Goal: Task Accomplishment & Management: Manage account settings

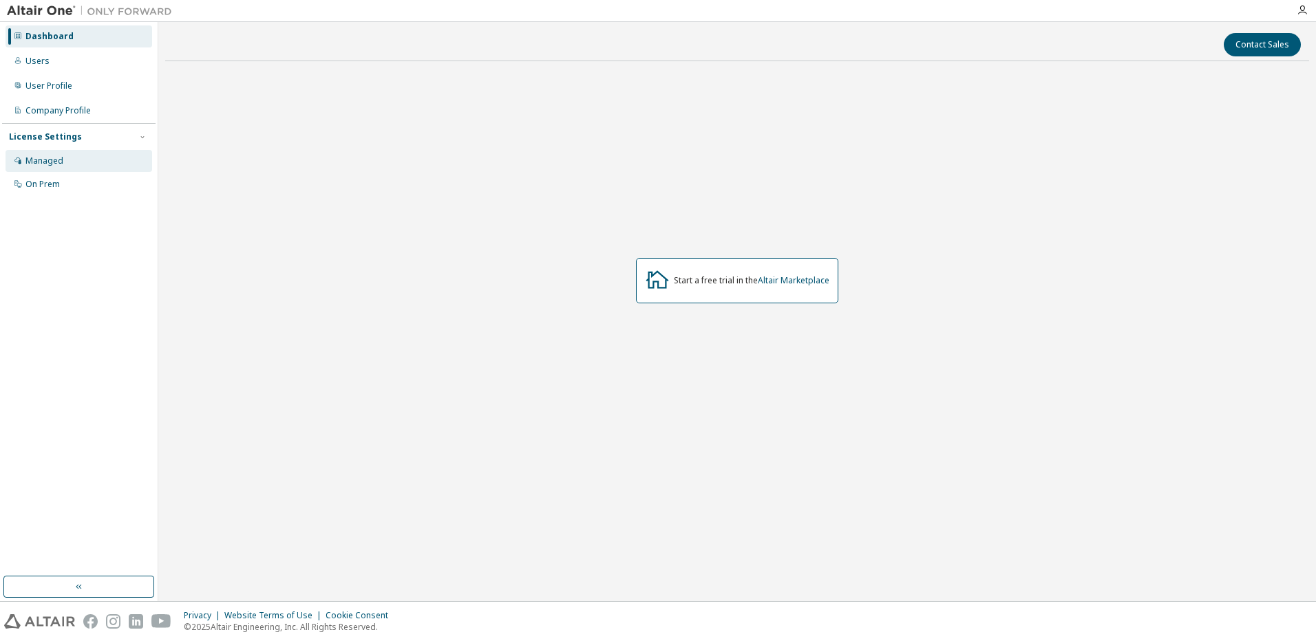
click at [68, 163] on div "Managed" at bounding box center [79, 161] width 147 height 22
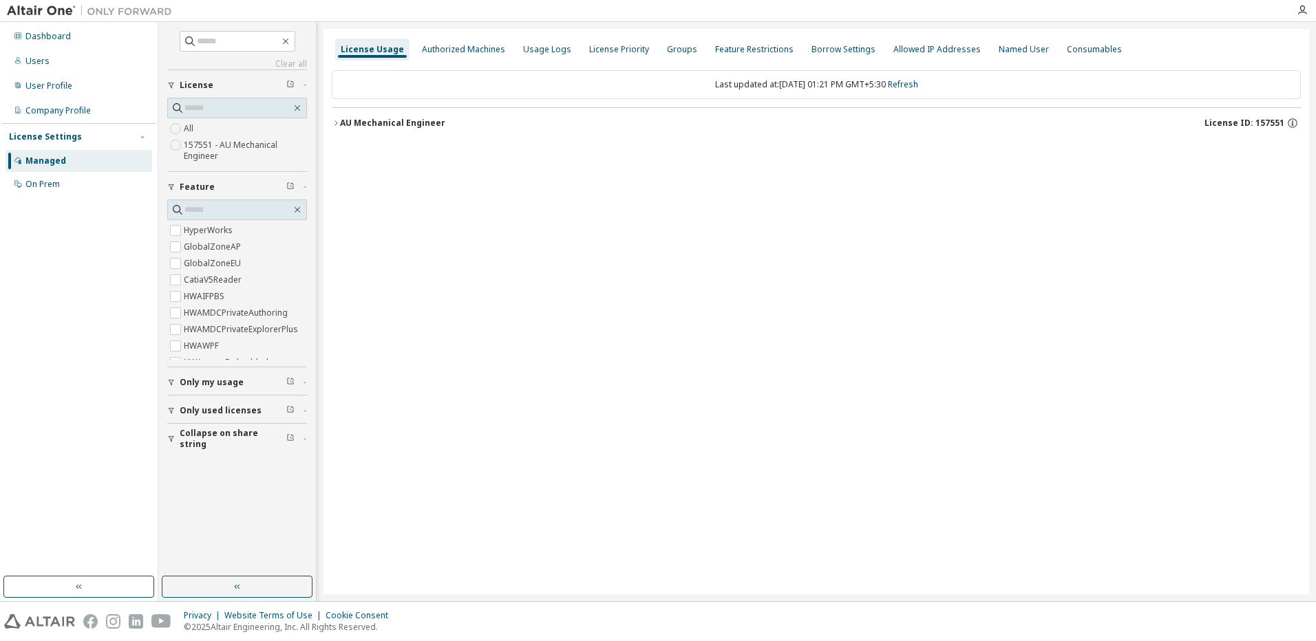
click at [238, 386] on span "Only my usage" at bounding box center [212, 382] width 64 height 11
click at [231, 447] on span "Only used licenses" at bounding box center [221, 450] width 82 height 11
click at [449, 475] on div "License Usage Authorized Machines Usage Logs License Priority Groups Feature Re…" at bounding box center [815, 312] width 985 height 566
click at [687, 45] on div "Groups" at bounding box center [681, 50] width 41 height 22
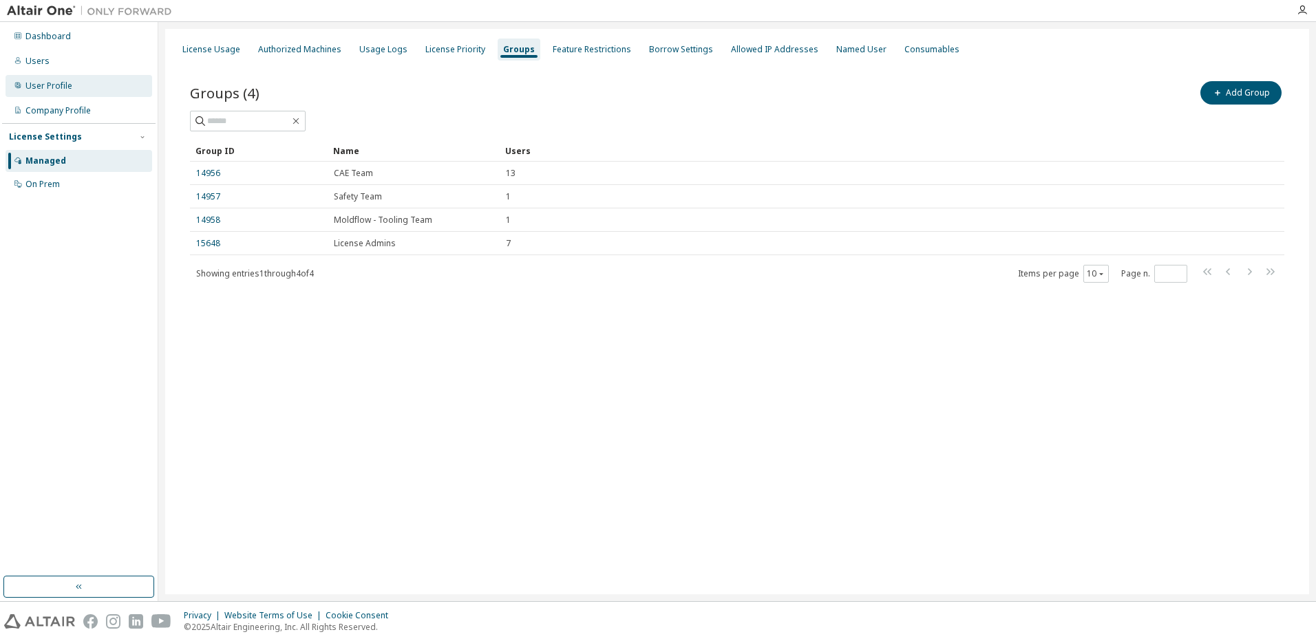
click at [61, 90] on div "User Profile" at bounding box center [48, 86] width 47 height 11
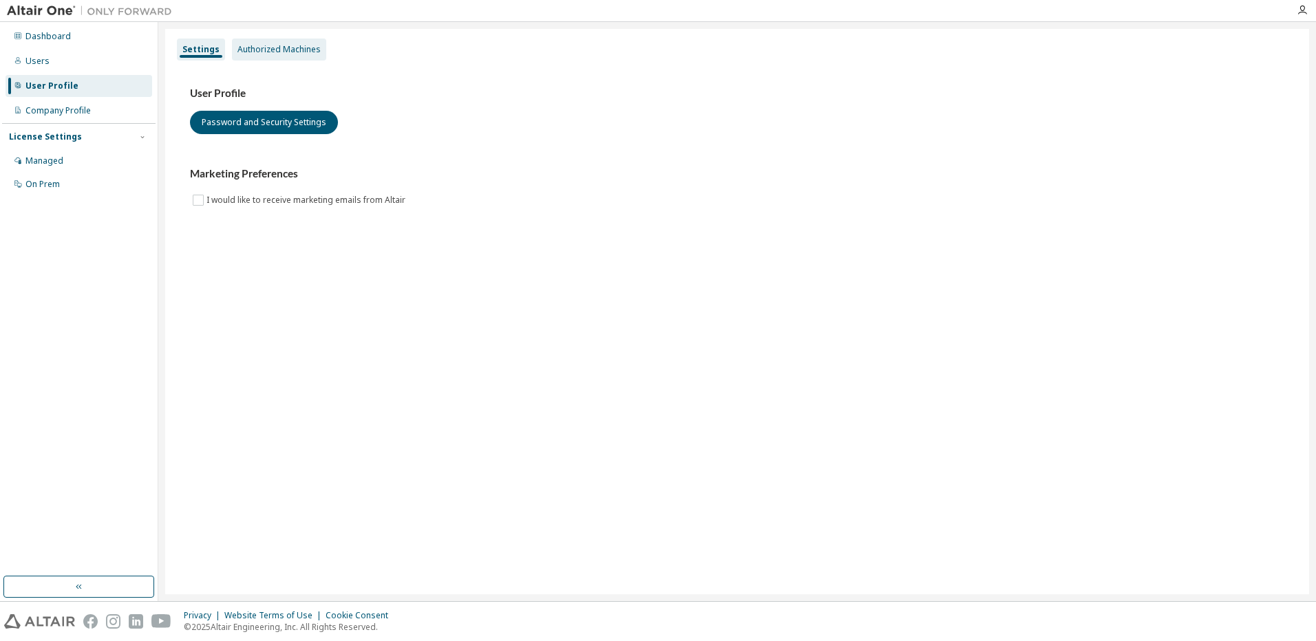
click at [301, 46] on div "Authorized Machines" at bounding box center [278, 49] width 83 height 11
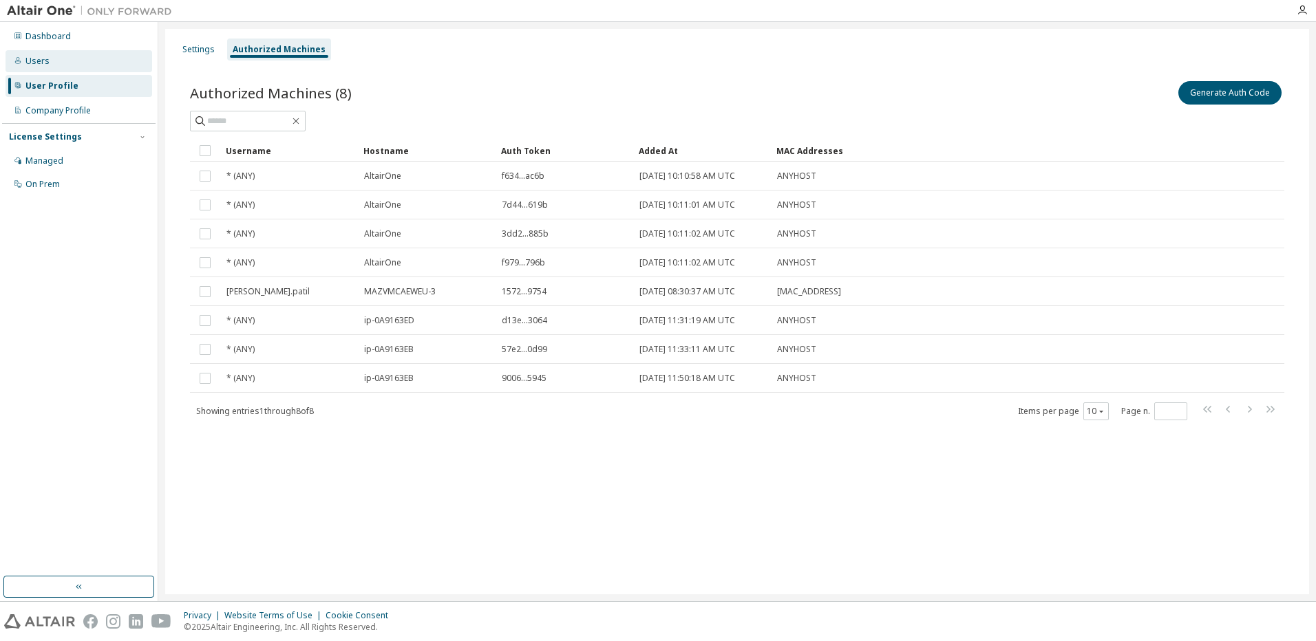
click at [40, 61] on div "Users" at bounding box center [37, 61] width 24 height 11
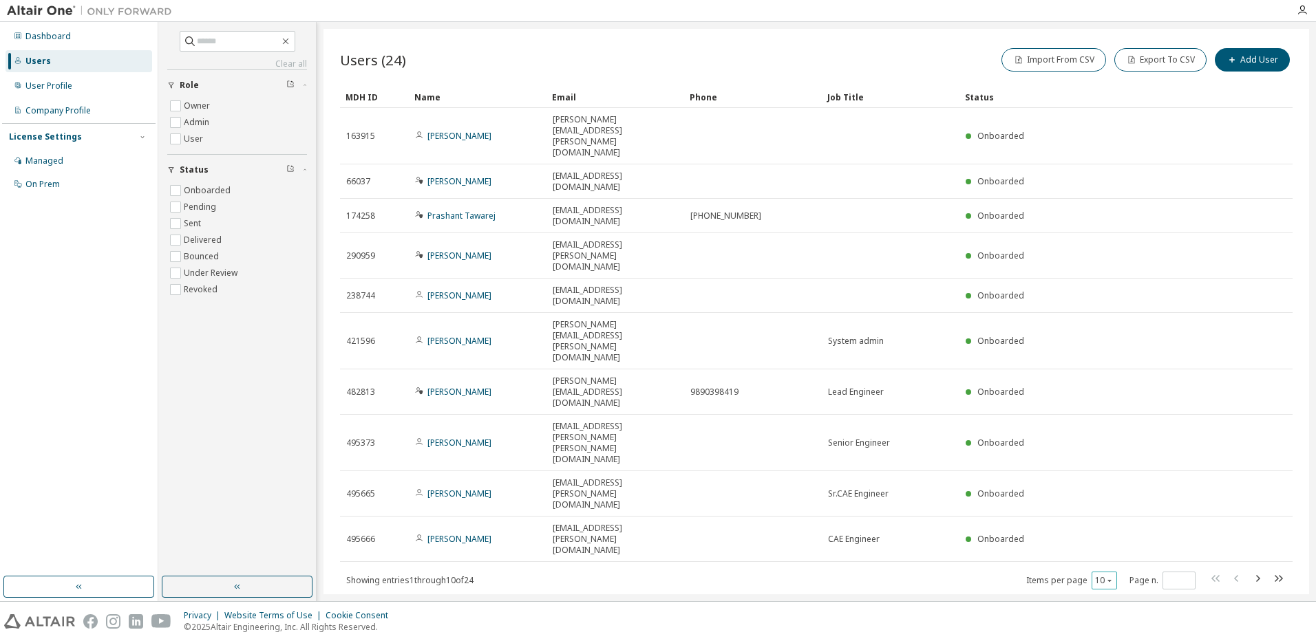
click at [1110, 577] on icon "button" at bounding box center [1109, 581] width 8 height 8
click at [1113, 429] on div "50" at bounding box center [1146, 428] width 110 height 17
click at [189, 104] on label "Owner" at bounding box center [198, 106] width 29 height 17
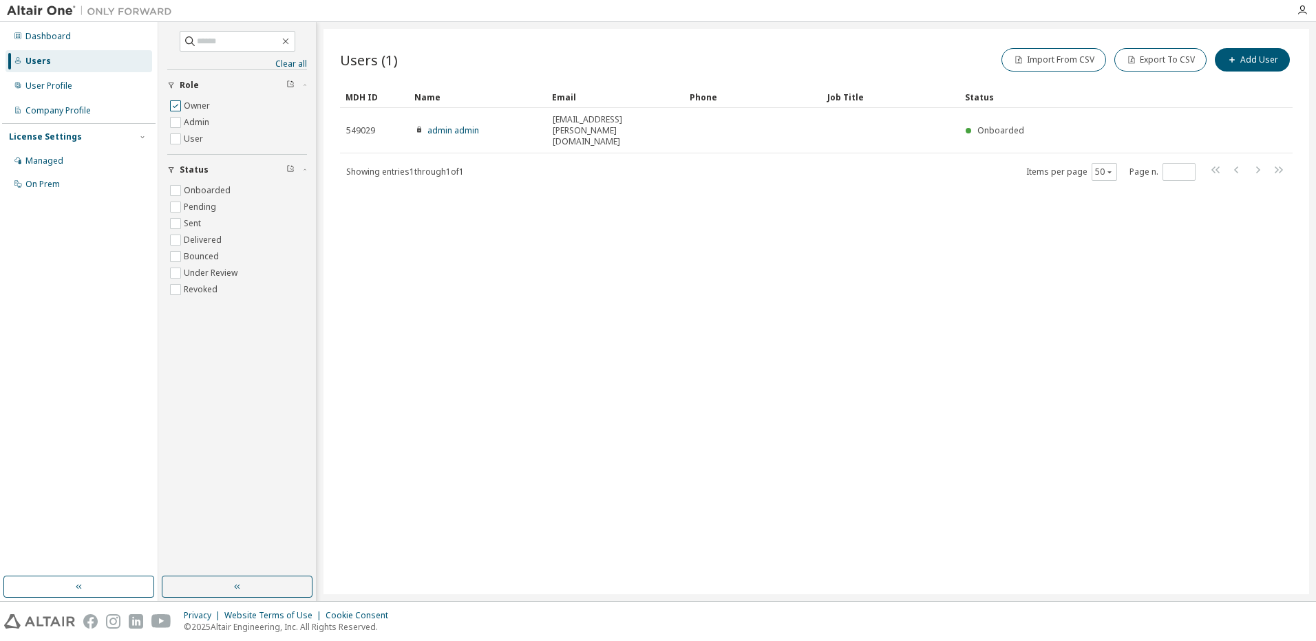
click at [189, 104] on label "Owner" at bounding box center [198, 106] width 29 height 17
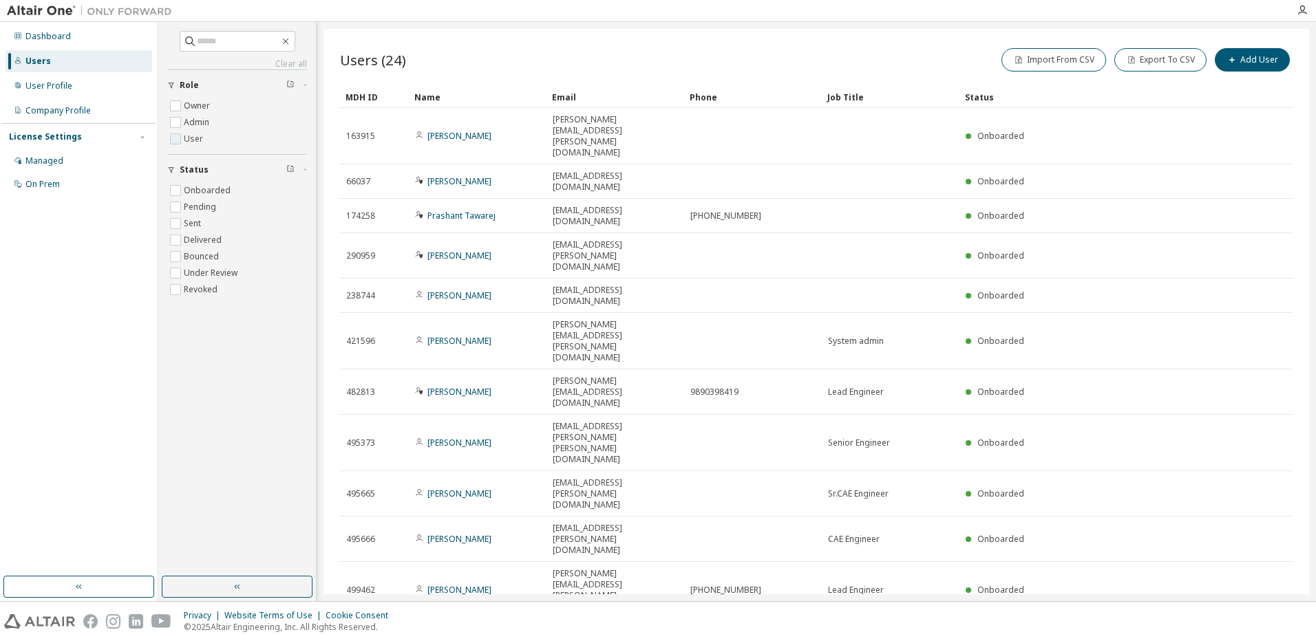
click at [193, 139] on label "User" at bounding box center [195, 139] width 22 height 17
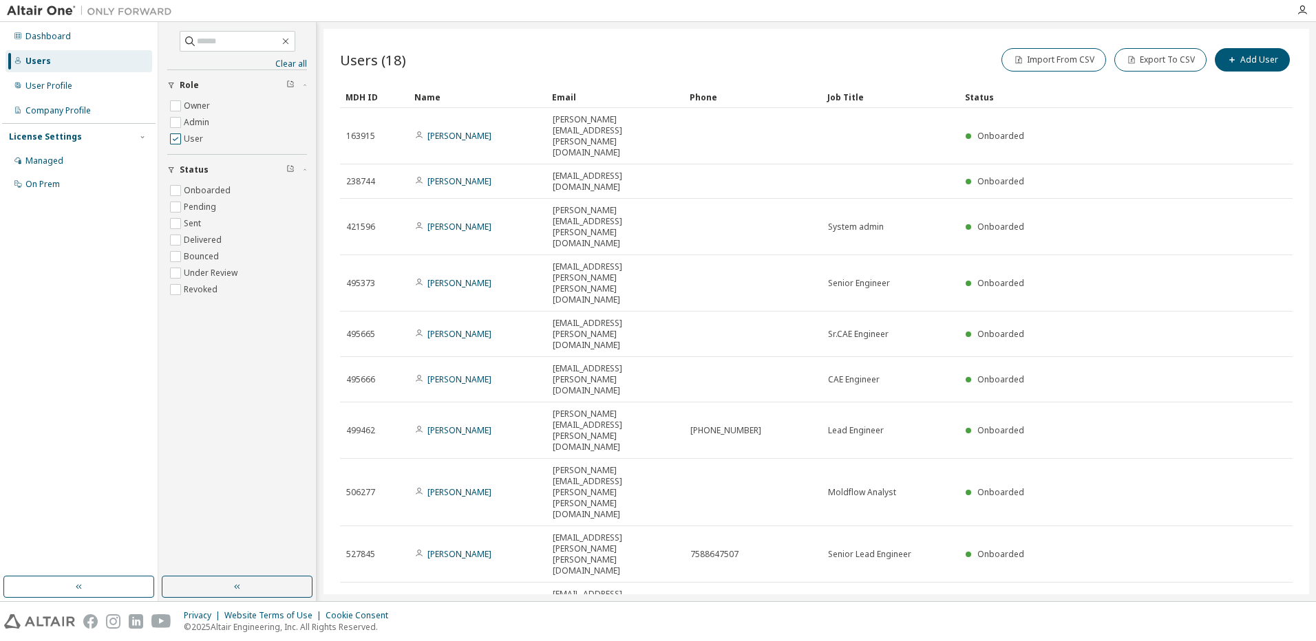
click at [193, 139] on label "User" at bounding box center [195, 139] width 22 height 17
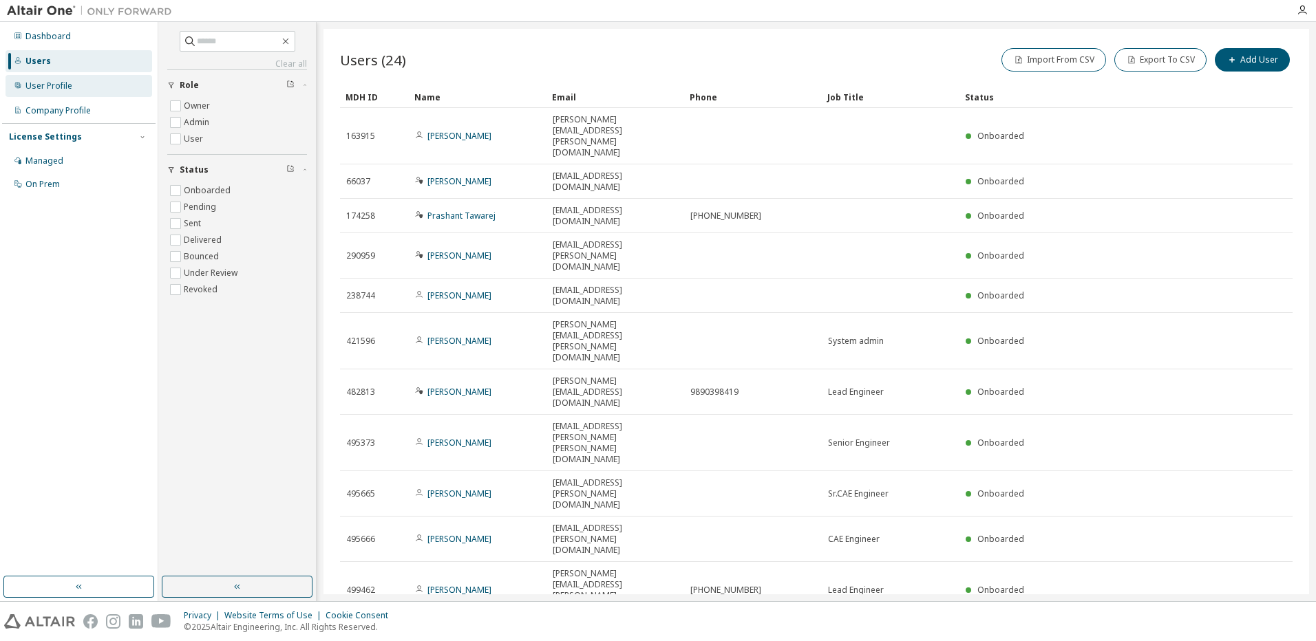
click at [41, 81] on div "User Profile" at bounding box center [48, 86] width 47 height 11
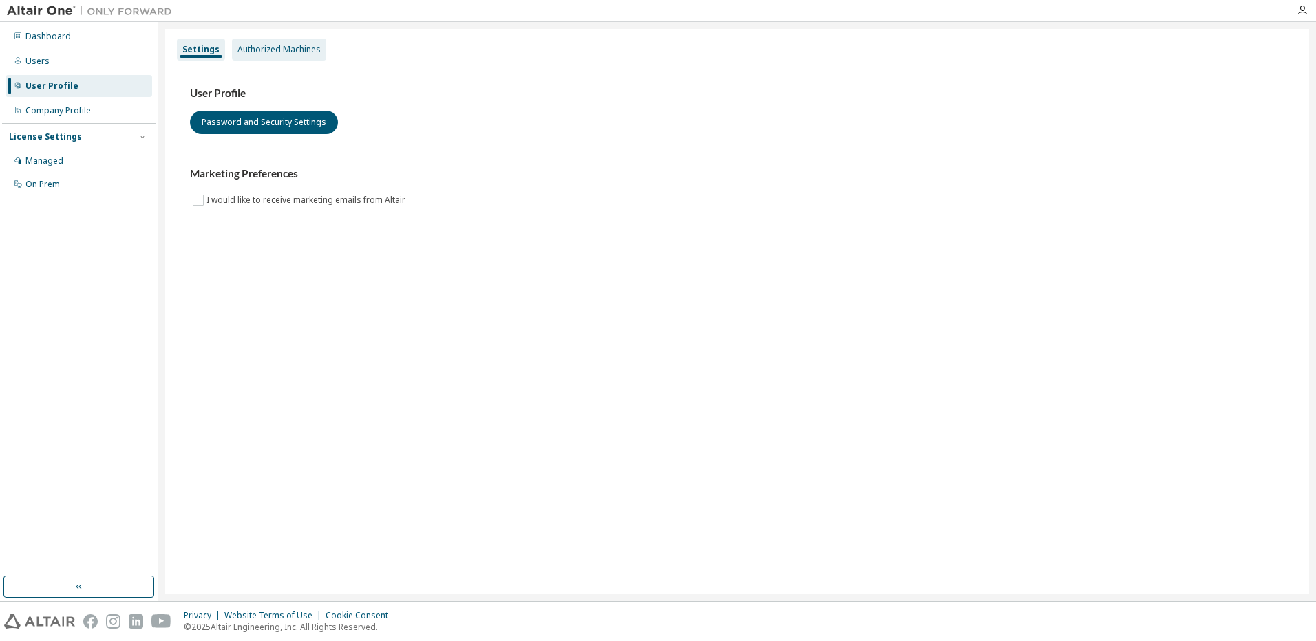
click at [282, 54] on div "Authorized Machines" at bounding box center [278, 49] width 83 height 11
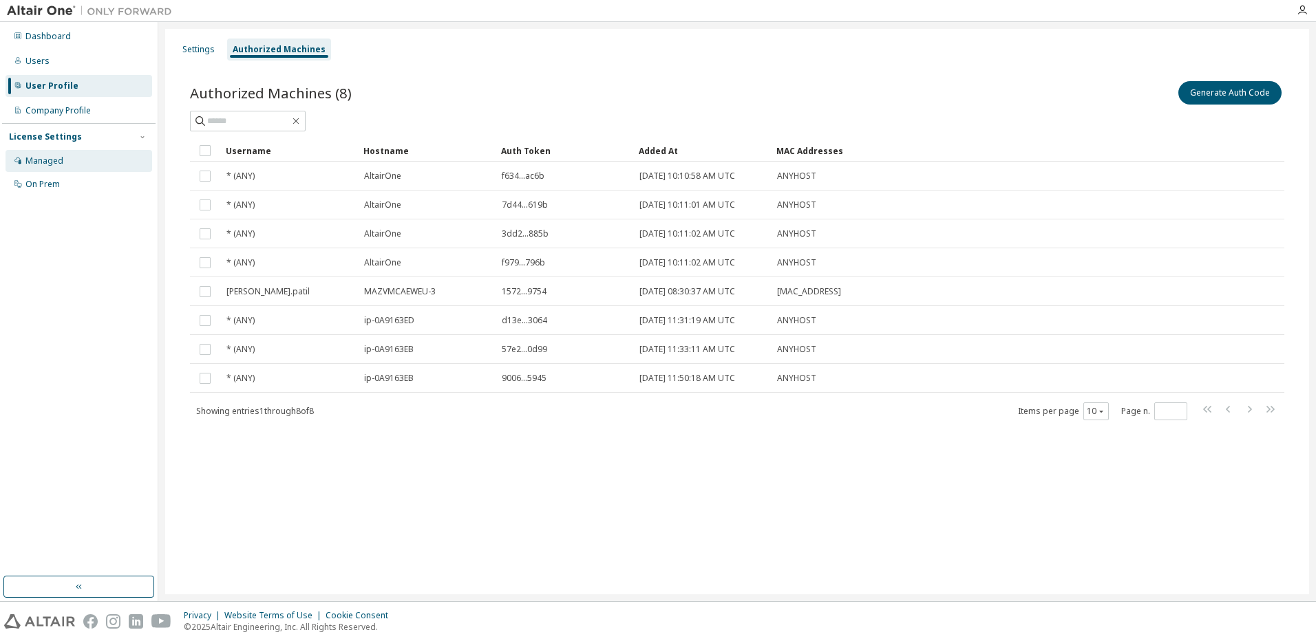
click at [54, 156] on div "Managed" at bounding box center [44, 161] width 38 height 11
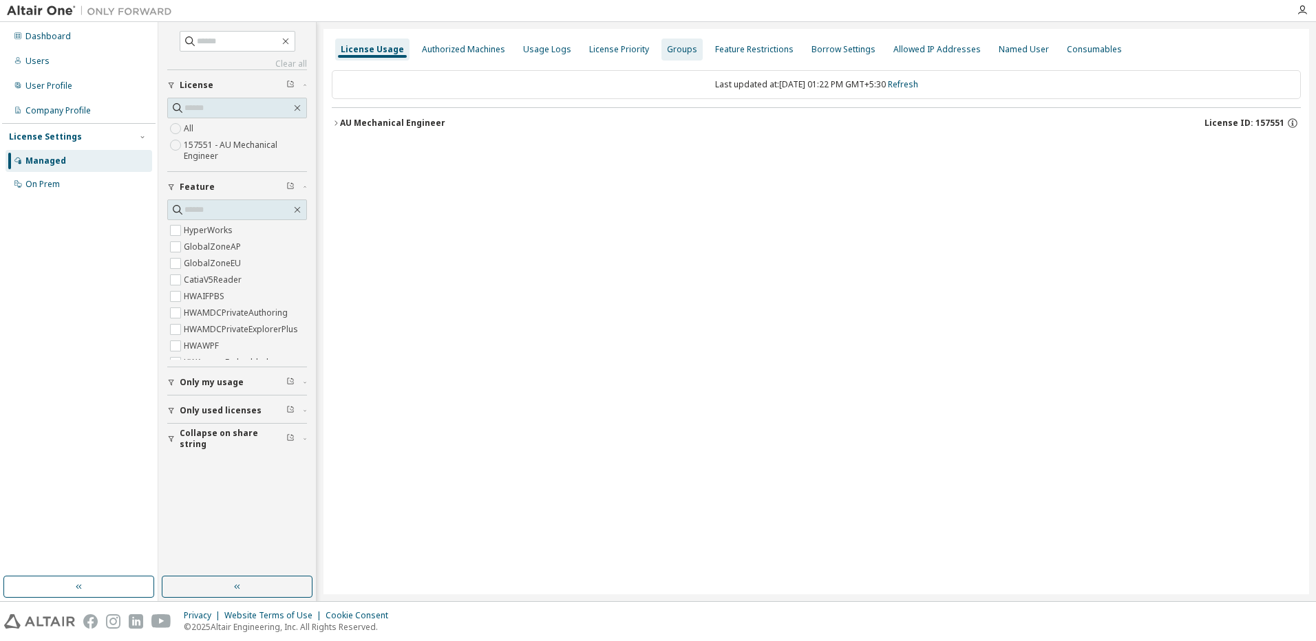
click at [678, 54] on div "Groups" at bounding box center [682, 49] width 30 height 11
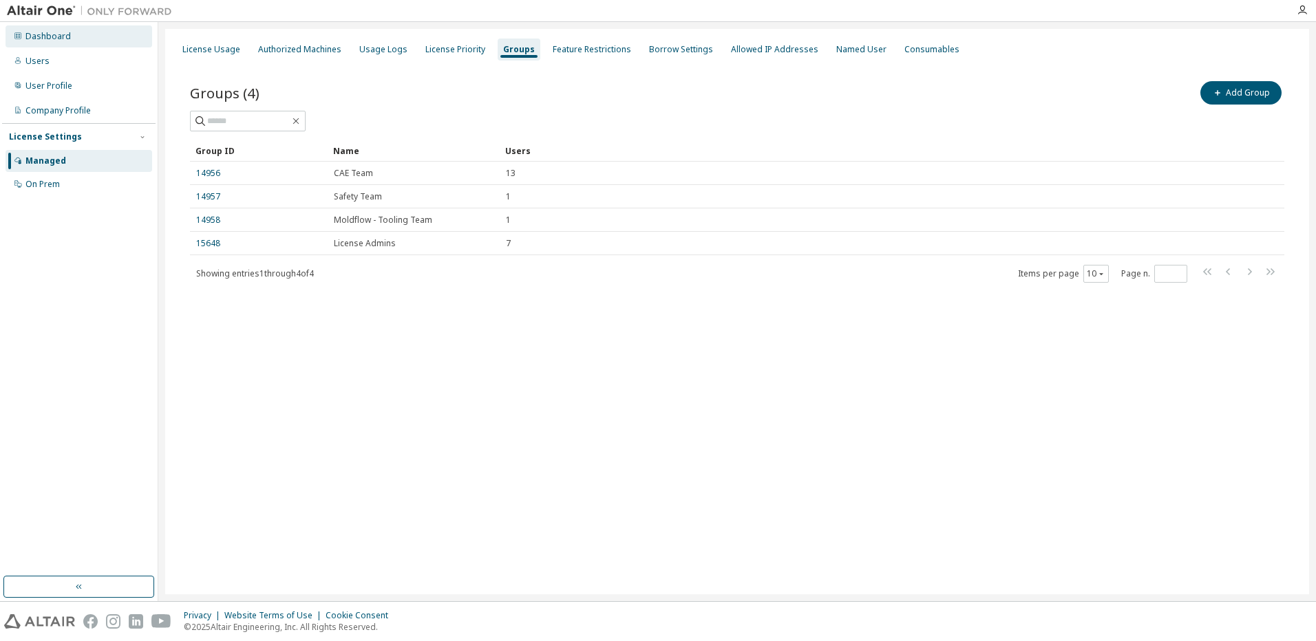
click at [62, 35] on div "Dashboard" at bounding box center [47, 36] width 45 height 11
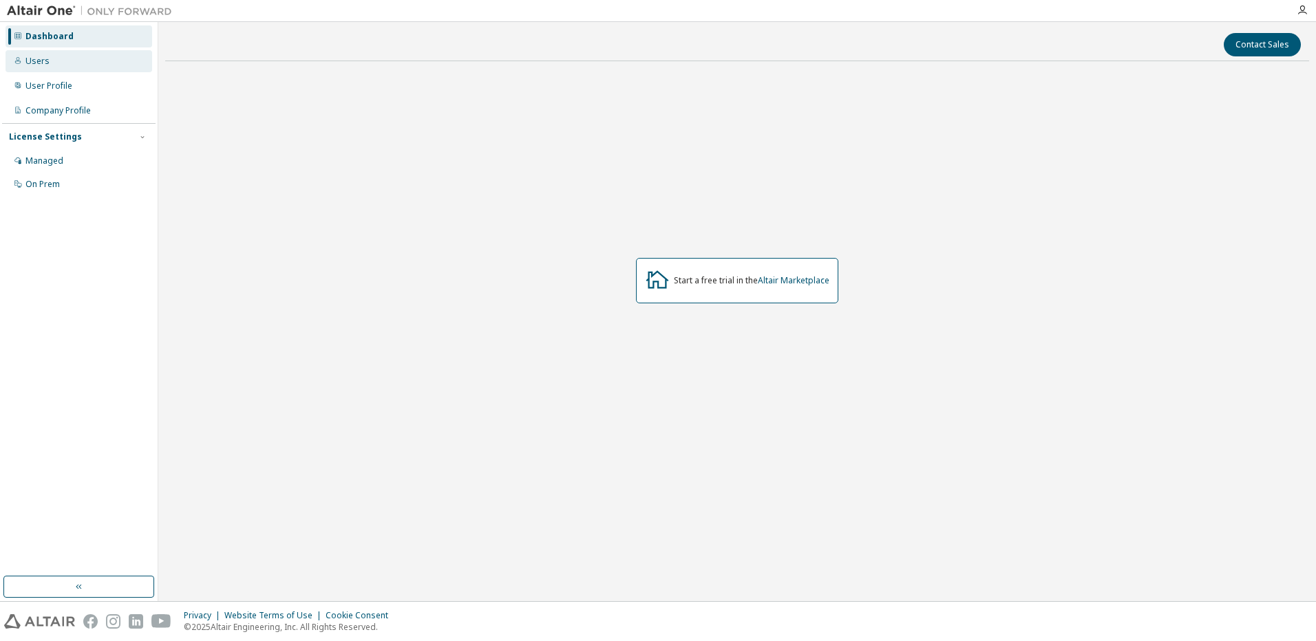
click at [72, 60] on div "Users" at bounding box center [79, 61] width 147 height 22
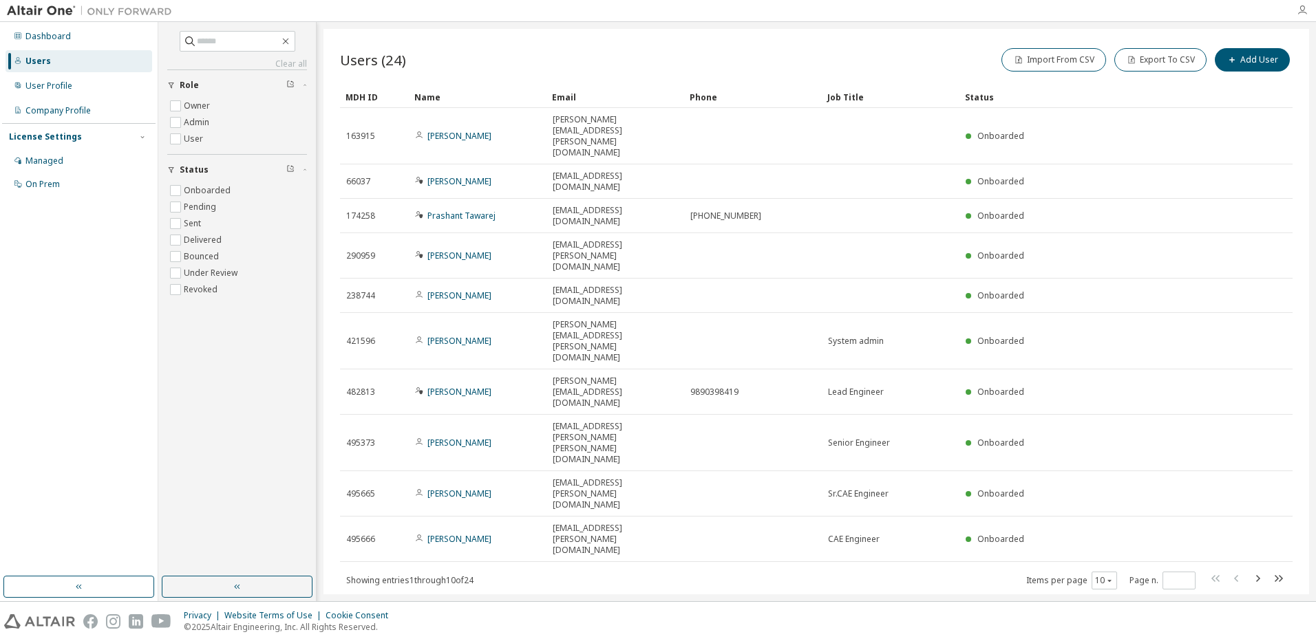
click at [1298, 10] on icon "button" at bounding box center [1302, 10] width 11 height 11
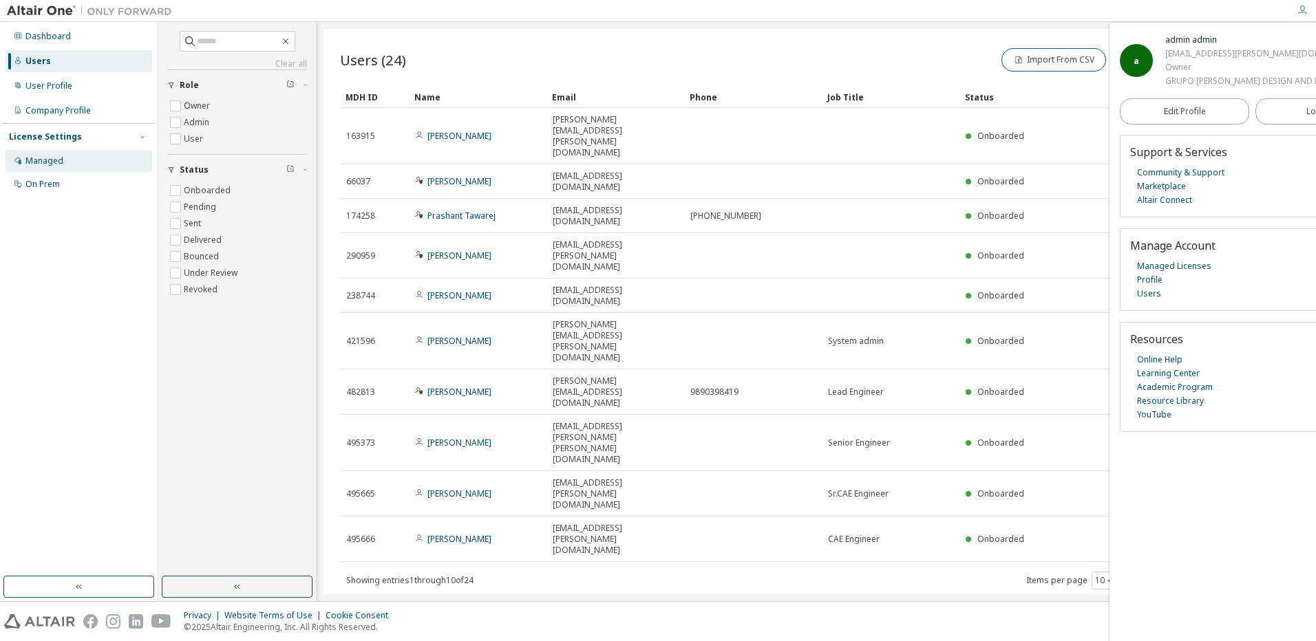
click at [47, 156] on div "Managed" at bounding box center [44, 161] width 38 height 11
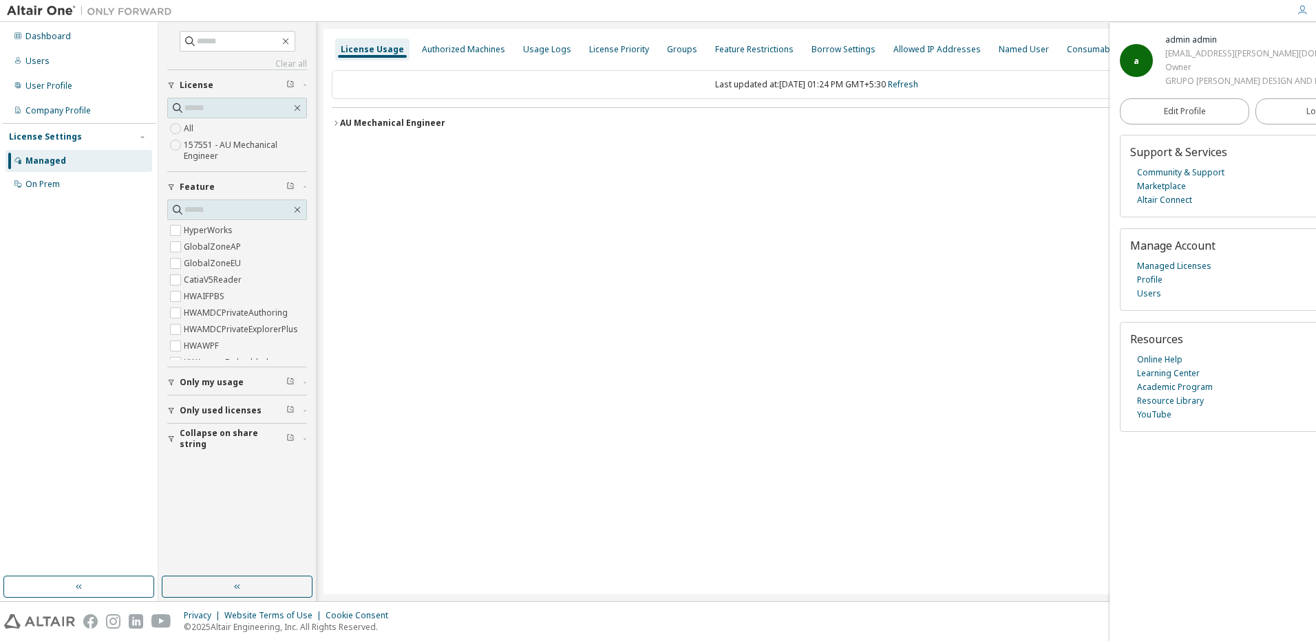
click at [205, 257] on label "GlobalZoneEU" at bounding box center [214, 263] width 60 height 17
click at [1158, 281] on link "Profile" at bounding box center [1149, 280] width 25 height 14
click at [47, 66] on div "Users" at bounding box center [79, 61] width 147 height 22
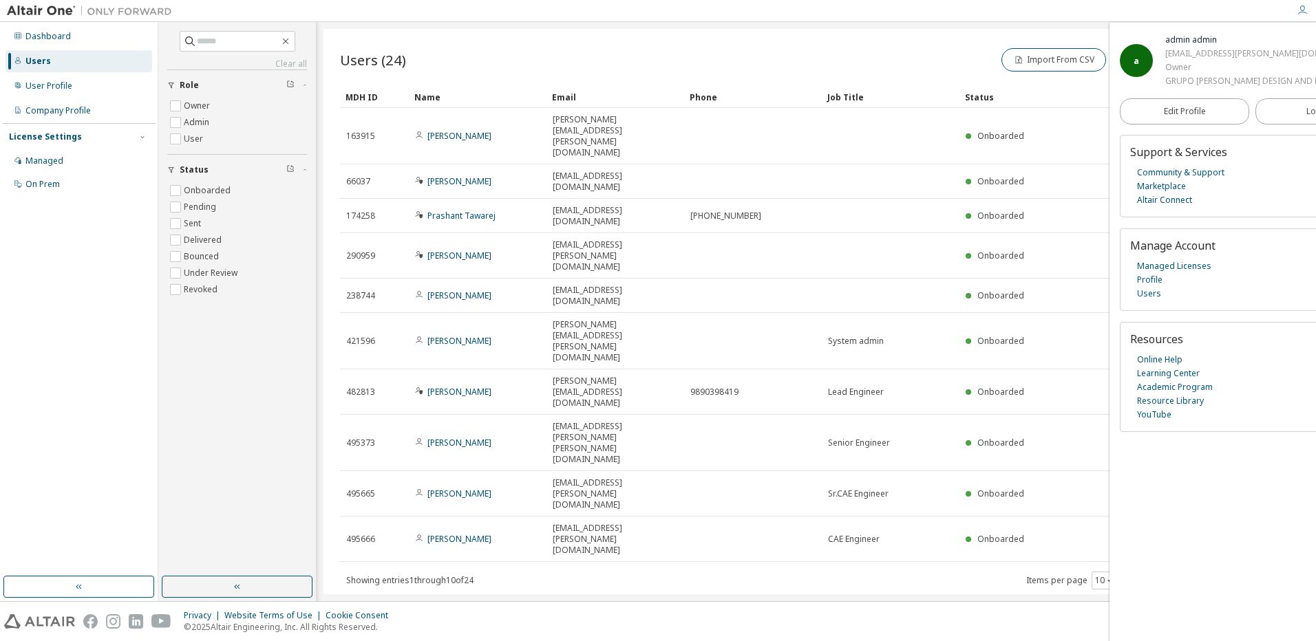
click at [292, 86] on icon "button" at bounding box center [290, 84] width 8 height 8
click at [288, 85] on icon "button" at bounding box center [291, 84] width 6 height 6
click at [987, 568] on div "Users (24) Import From CSV Export To CSV Add User Clear Load Save Save As Field…" at bounding box center [815, 312] width 985 height 566
click at [286, 79] on button "Role" at bounding box center [237, 85] width 140 height 30
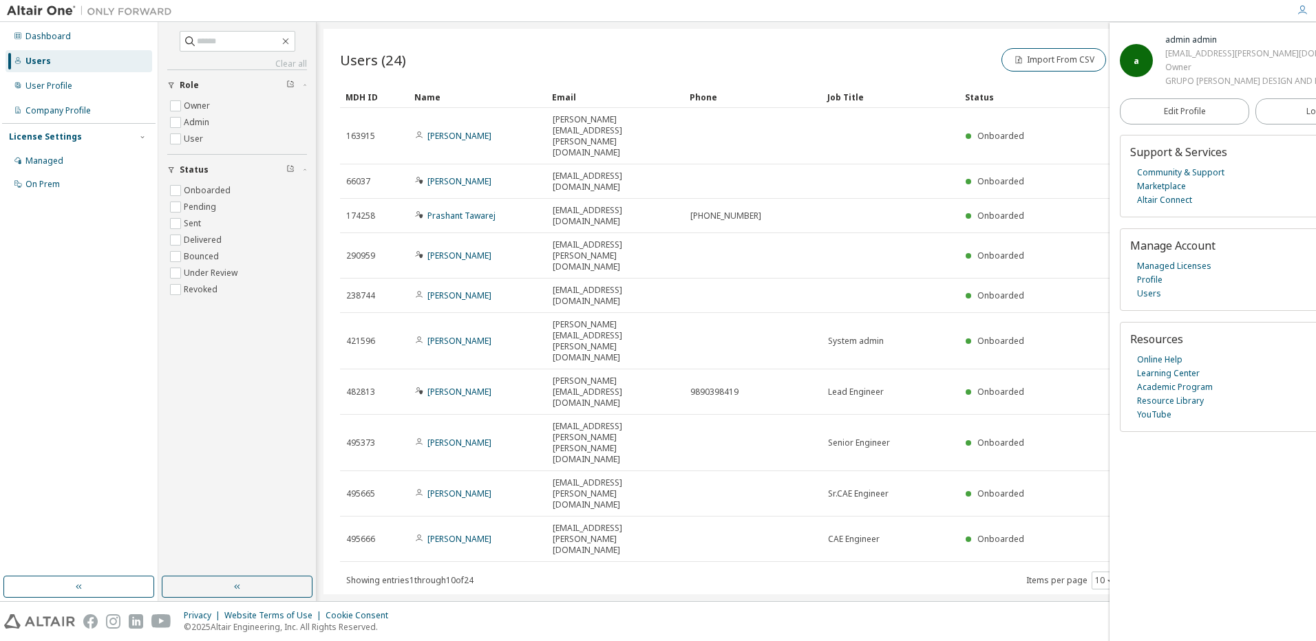
click at [294, 169] on icon "button" at bounding box center [290, 168] width 8 height 8
click at [291, 167] on icon "button" at bounding box center [291, 168] width 3 height 4
click at [228, 593] on button "button" at bounding box center [237, 587] width 151 height 22
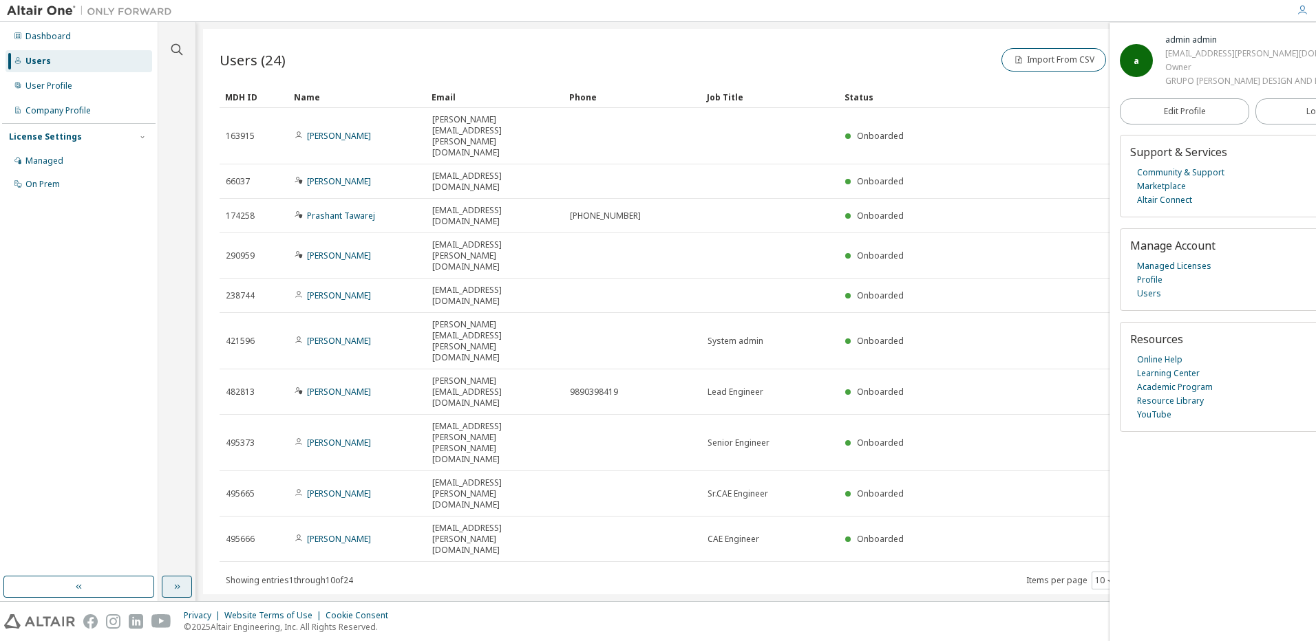
click at [182, 590] on icon "button" at bounding box center [176, 587] width 11 height 11
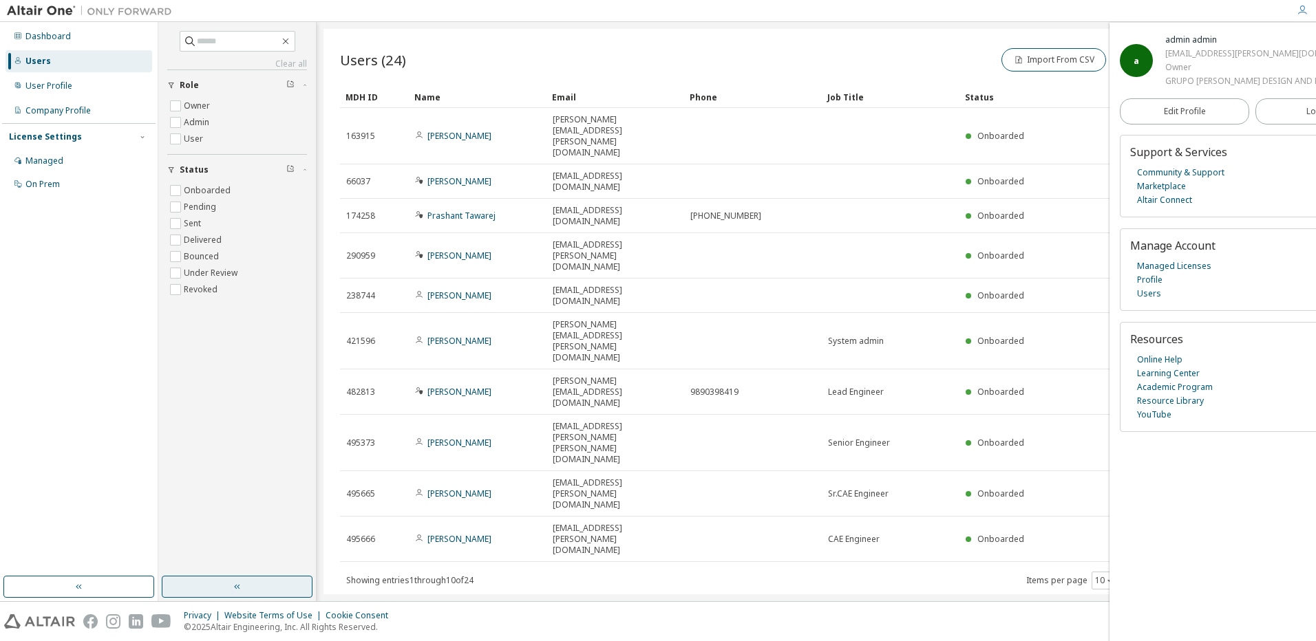
click at [593, 570] on div "Users (24) Import From CSV Export To CSV Add User Clear Load Save Save As Field…" at bounding box center [815, 312] width 985 height 566
click at [1299, 8] on icon "button" at bounding box center [1302, 10] width 11 height 11
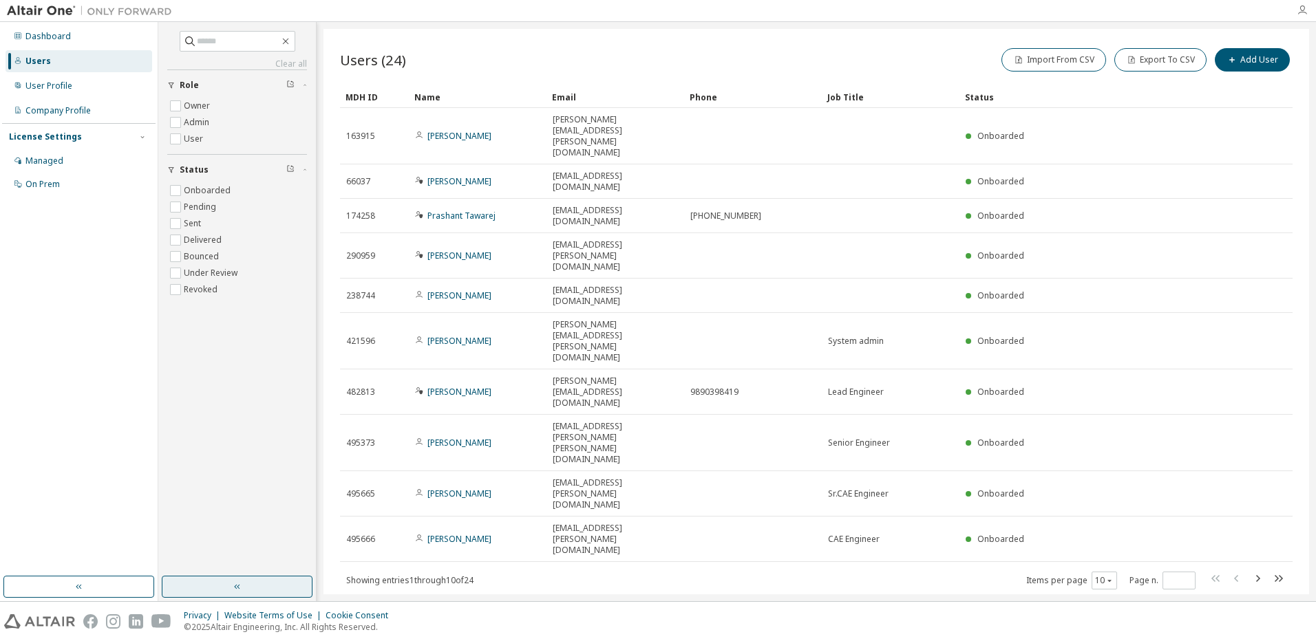
click at [1299, 16] on icon "button" at bounding box center [1302, 10] width 11 height 11
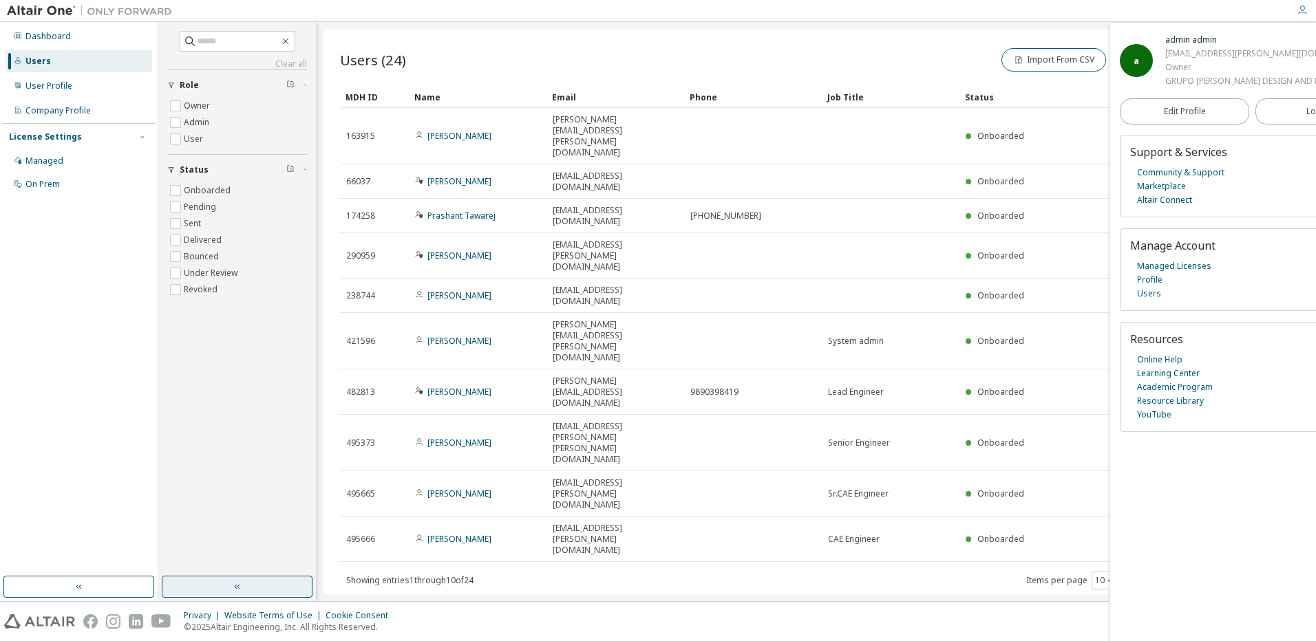
click at [998, 474] on div "Users (24) Import From CSV Export To CSV Add User Clear Load Save Save As Field…" at bounding box center [815, 312] width 985 height 566
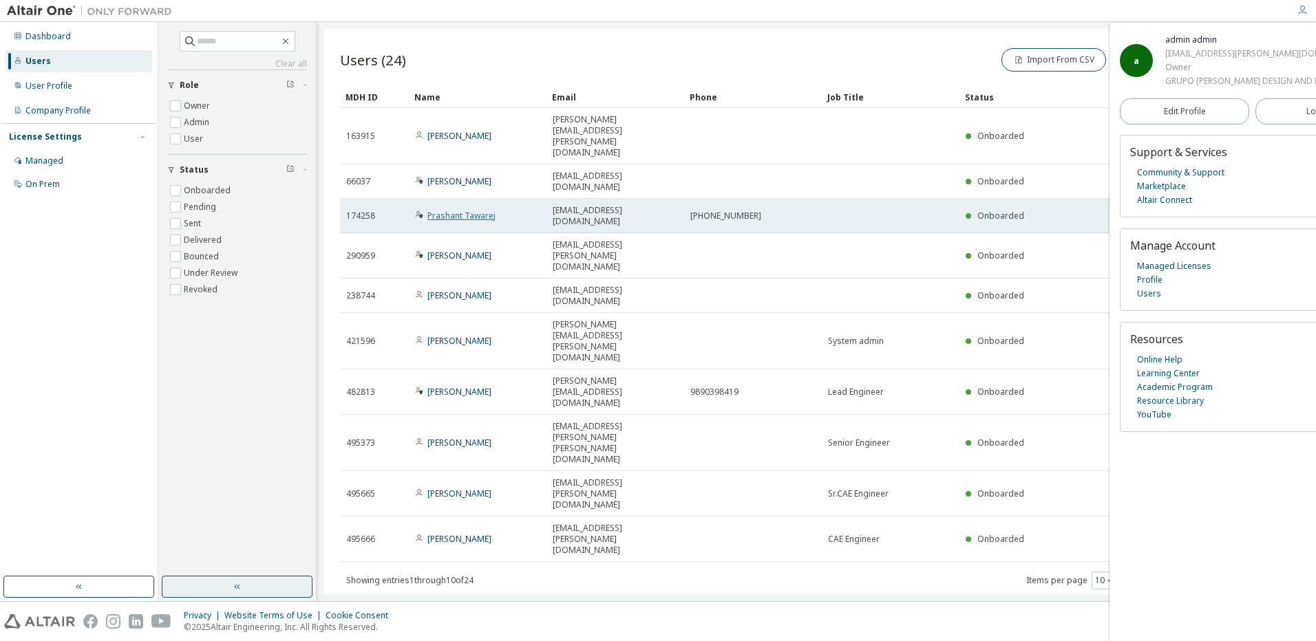
click at [447, 210] on link "Prashant Tawarej" at bounding box center [461, 216] width 68 height 12
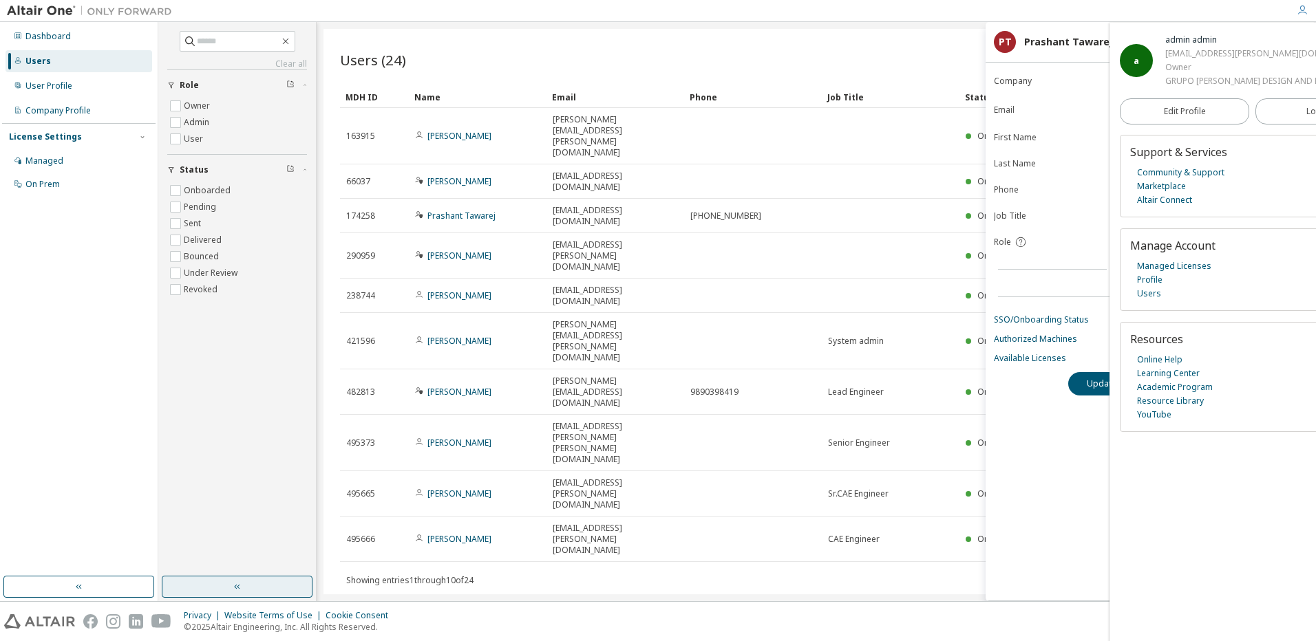
click at [1010, 211] on label "Job Title" at bounding box center [1056, 216] width 125 height 11
click at [1010, 217] on label "Job Title" at bounding box center [1056, 216] width 125 height 11
click at [1048, 417] on div "**********" at bounding box center [1150, 336] width 330 height 530
drag, startPoint x: 1054, startPoint y: 40, endPoint x: 1028, endPoint y: 45, distance: 25.9
click at [1028, 45] on div "Prashant Tawarej" at bounding box center [1068, 41] width 88 height 11
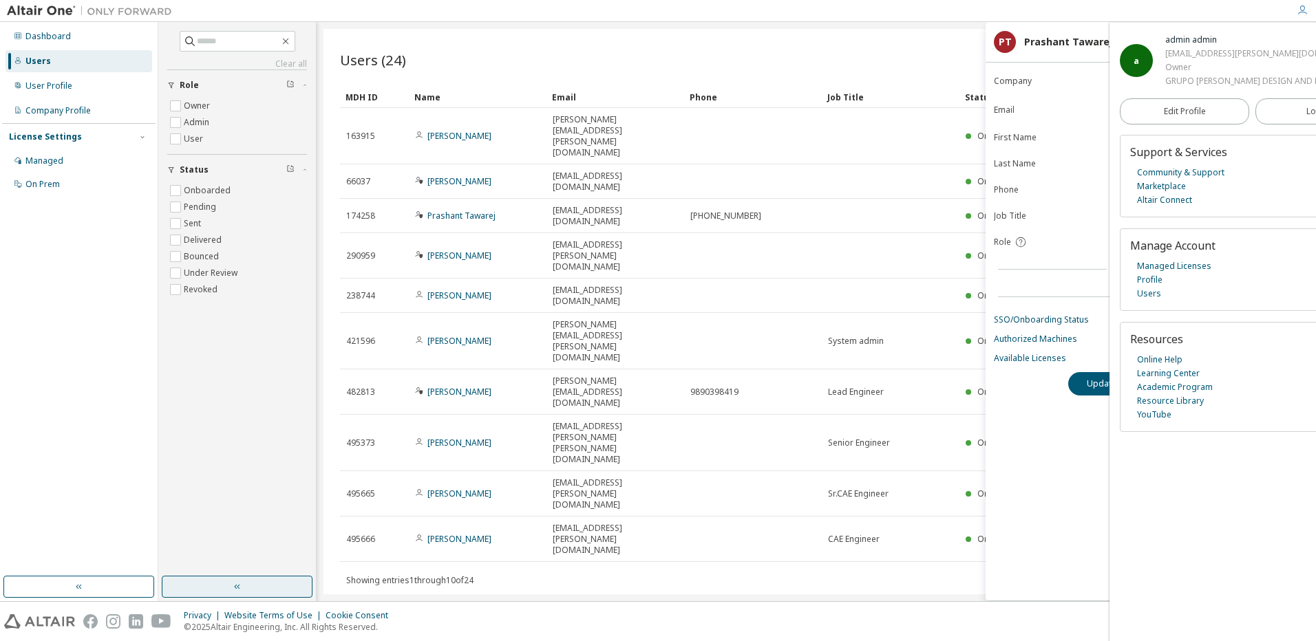
click at [1081, 502] on div "**********" at bounding box center [1150, 336] width 330 height 530
click at [1041, 569] on div "**********" at bounding box center [1150, 336] width 330 height 530
click at [1045, 33] on header "PT Prashant Tawarej Re-Sync from MDH" at bounding box center [1151, 41] width 314 height 23
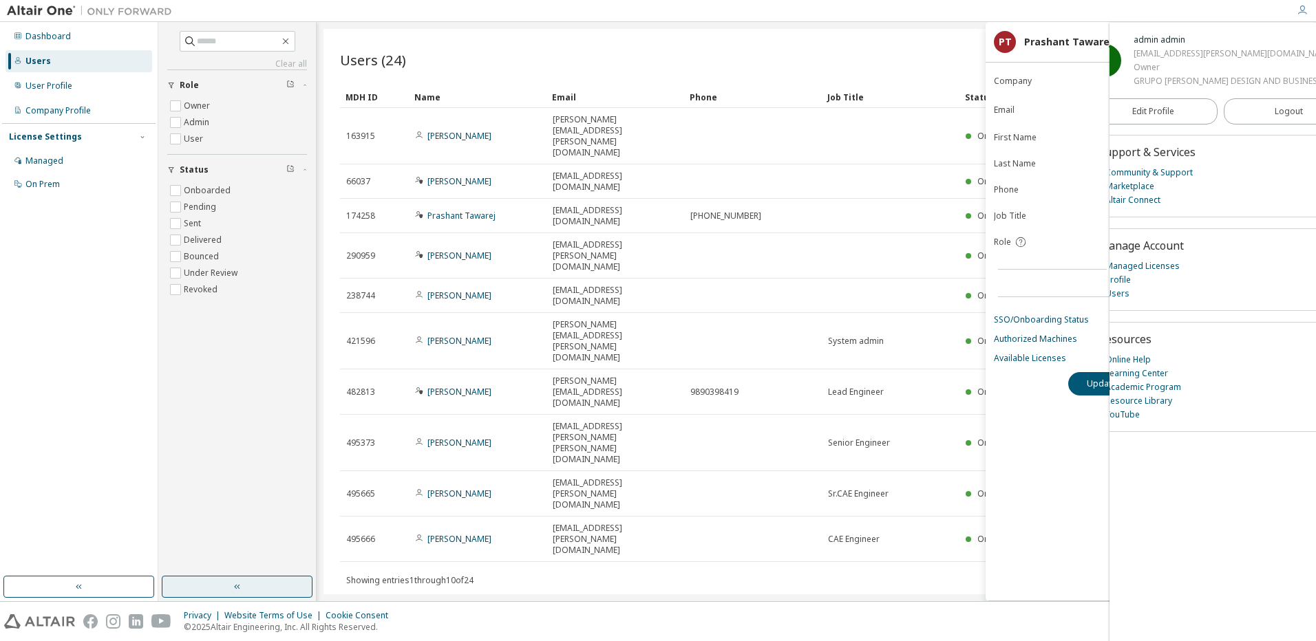
scroll to position [0, 50]
click at [1315, 45] on icon "button" at bounding box center [1327, 43] width 8 height 8
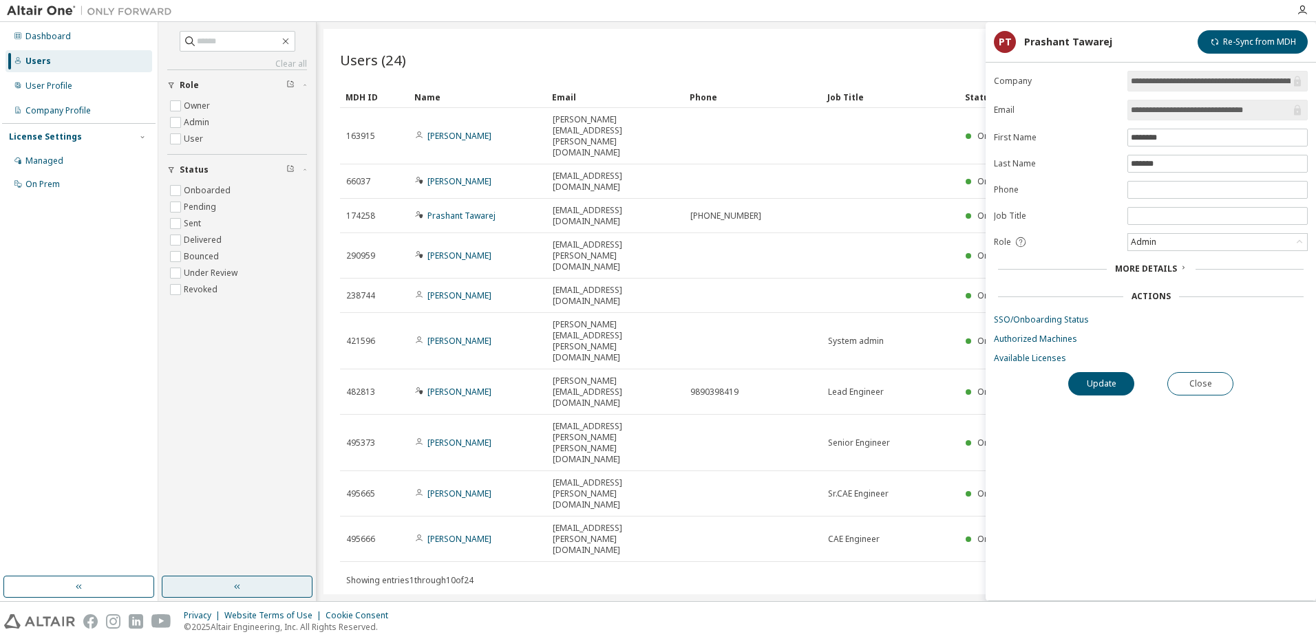
click at [1180, 267] on icon at bounding box center [1183, 268] width 8 height 8
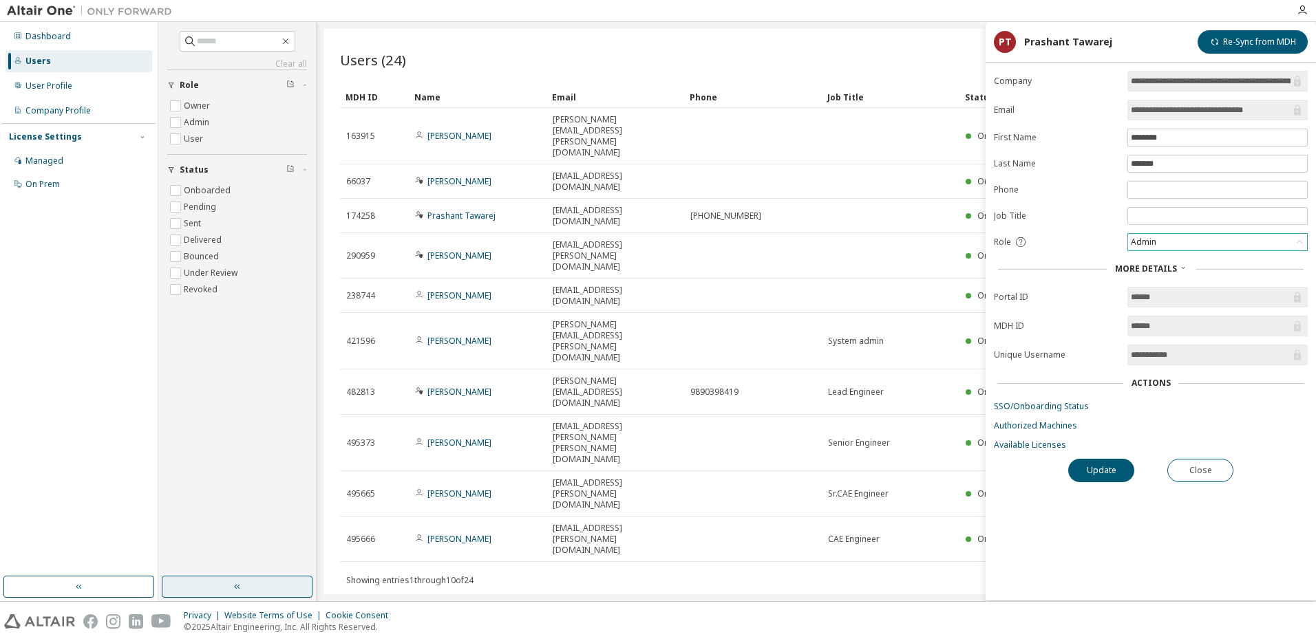
click at [1184, 244] on div "Admin" at bounding box center [1217, 242] width 179 height 17
click at [1164, 267] on span "More Details" at bounding box center [1146, 269] width 62 height 12
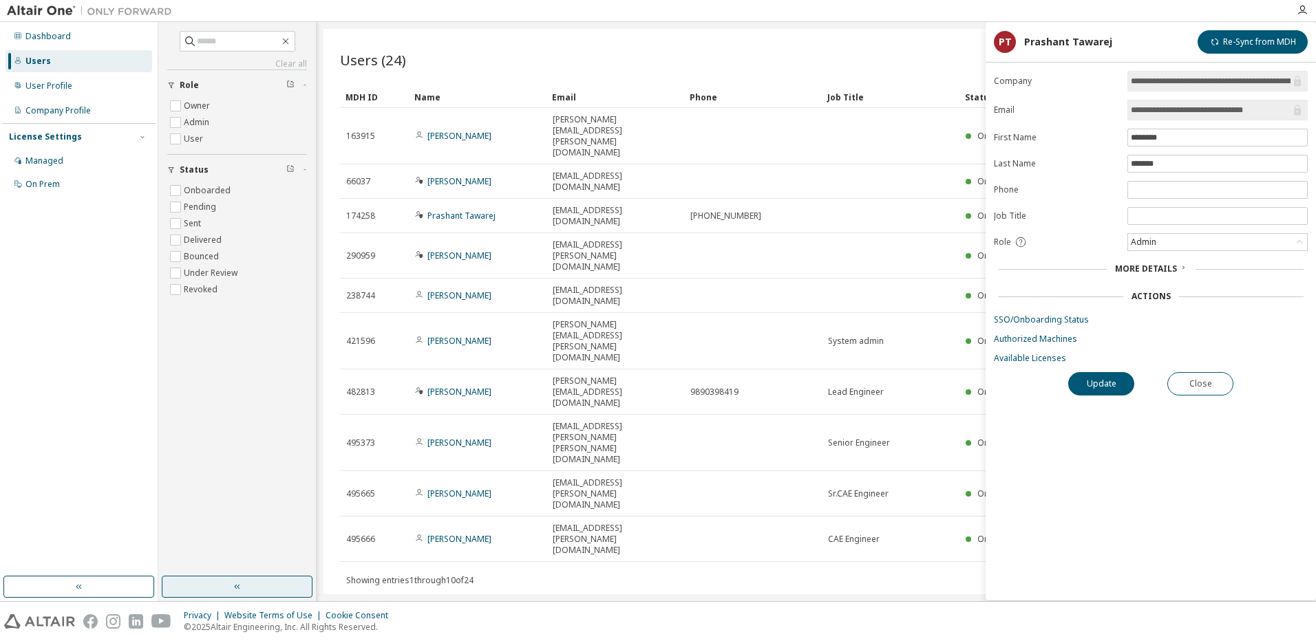
click at [1164, 267] on span "More Details" at bounding box center [1146, 269] width 62 height 12
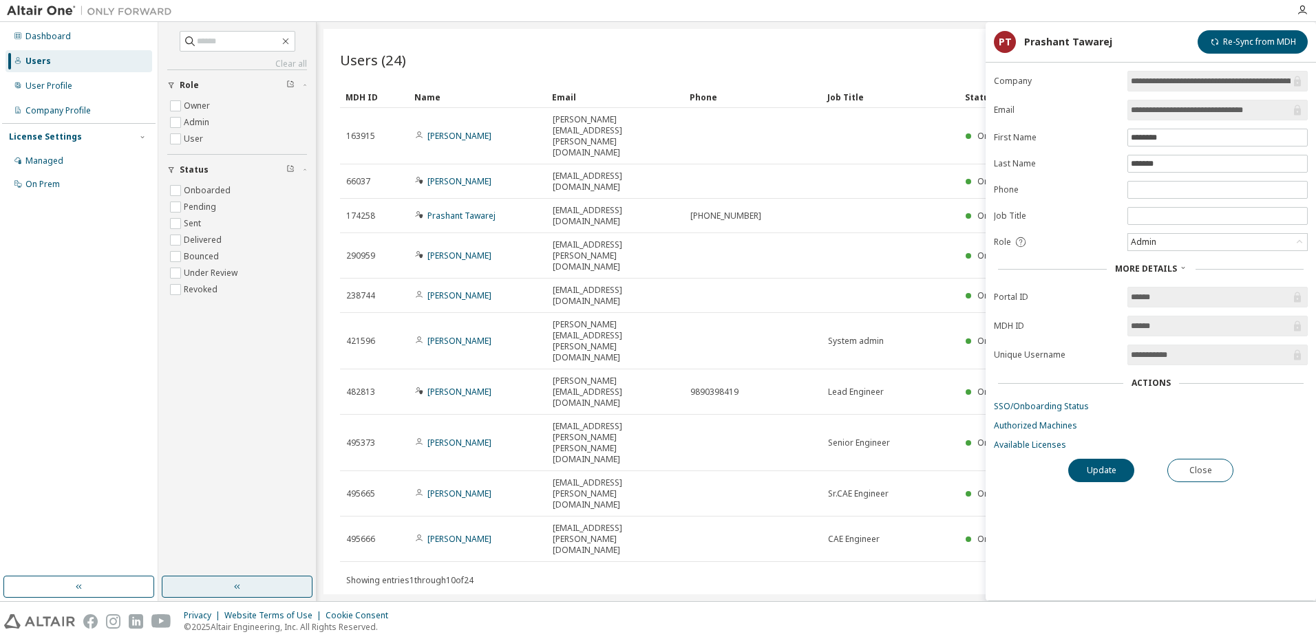
click at [930, 410] on div "Users (24) Import From CSV Export To CSV Add User Clear Load Save Save As Field…" at bounding box center [815, 312] width 985 height 566
click at [901, 30] on div "Users (24) Import From CSV Export To CSV Add User Clear Load Save Save As Field…" at bounding box center [815, 312] width 985 height 566
click at [894, 45] on div "Users (24) Import From CSV Export To CSV Add User Clear Load Save Save As Field…" at bounding box center [815, 312] width 985 height 566
click at [64, 83] on div "User Profile" at bounding box center [48, 86] width 47 height 11
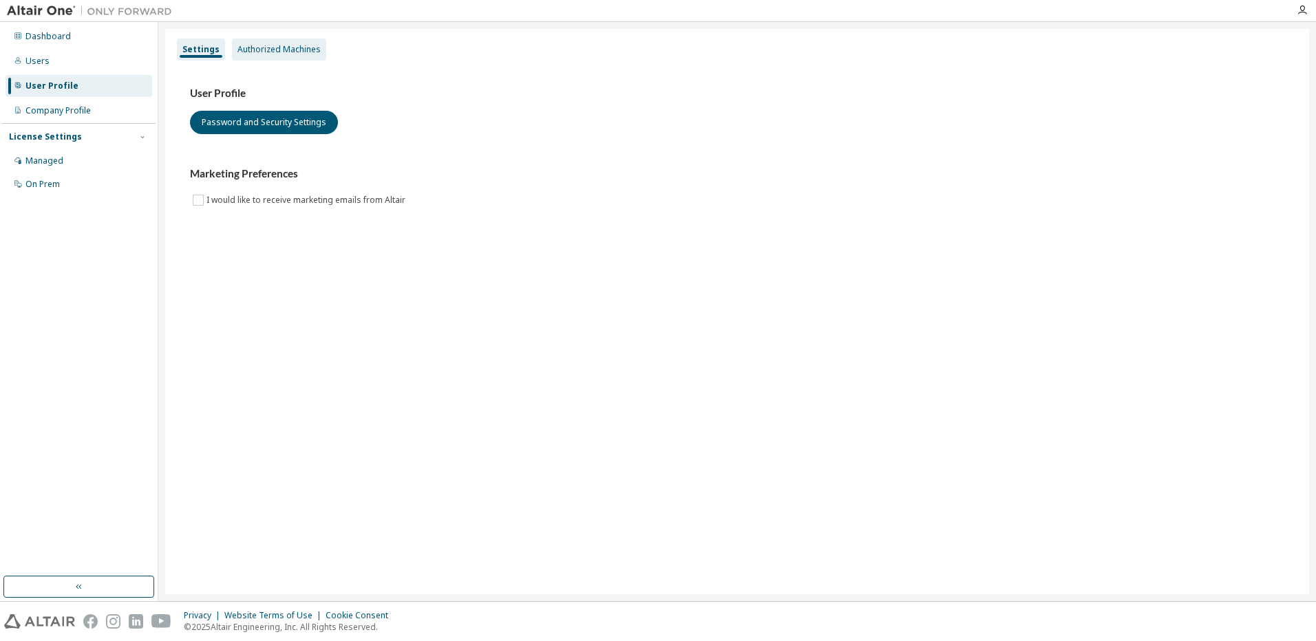
click at [261, 43] on div "Authorized Machines" at bounding box center [279, 50] width 94 height 22
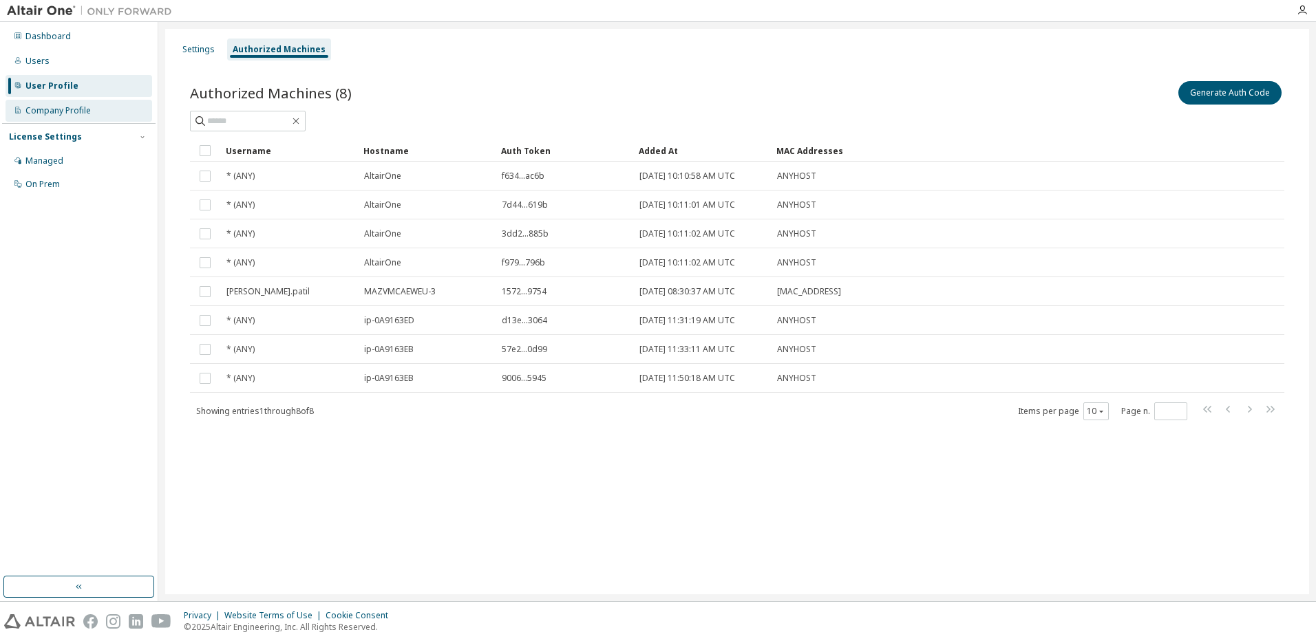
click at [74, 105] on div "Company Profile" at bounding box center [57, 110] width 65 height 11
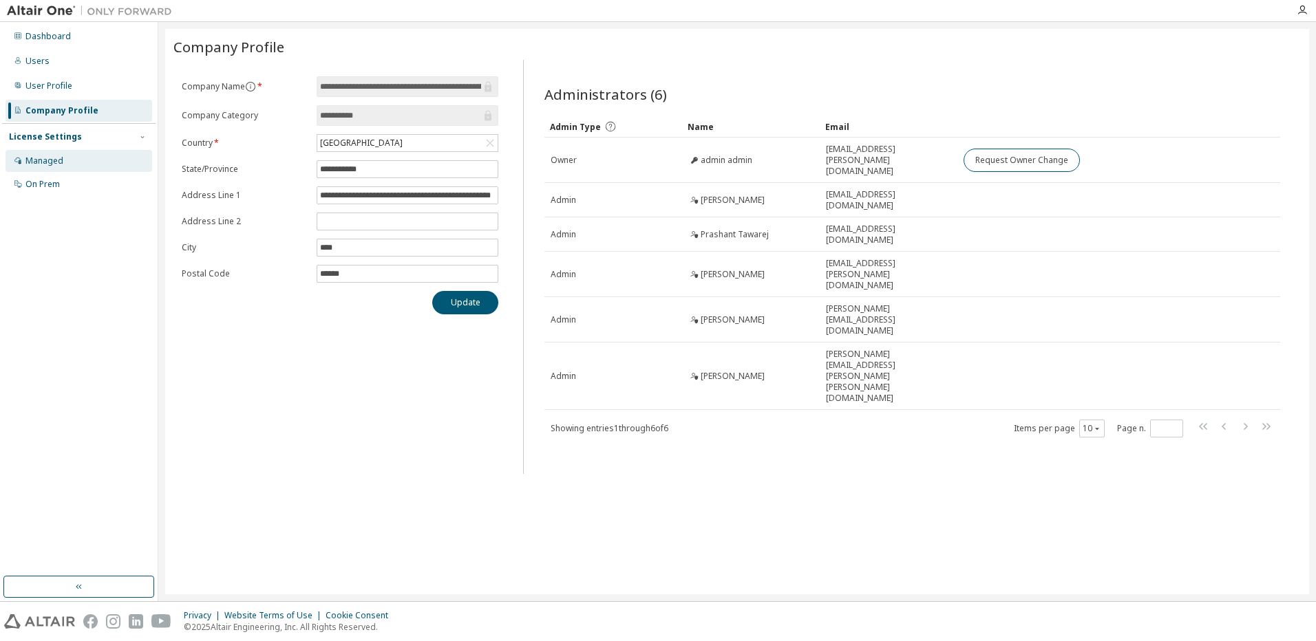
click at [52, 150] on div "Managed" at bounding box center [79, 161] width 147 height 22
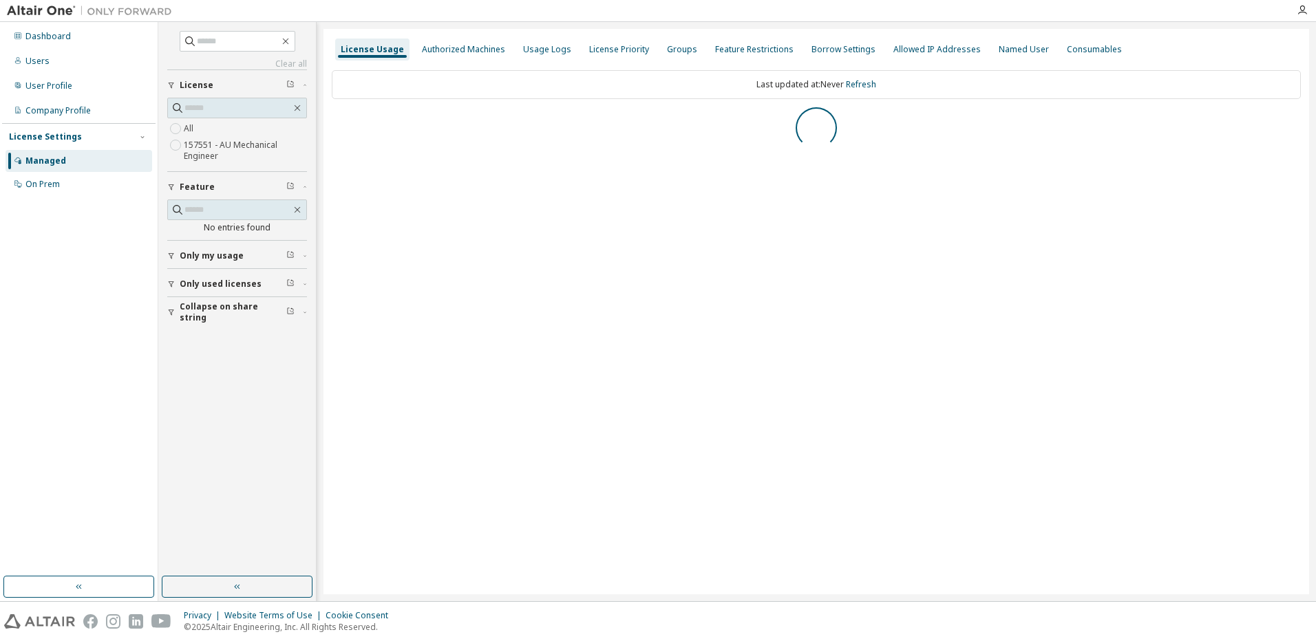
click at [226, 258] on span "Only my usage" at bounding box center [212, 255] width 64 height 11
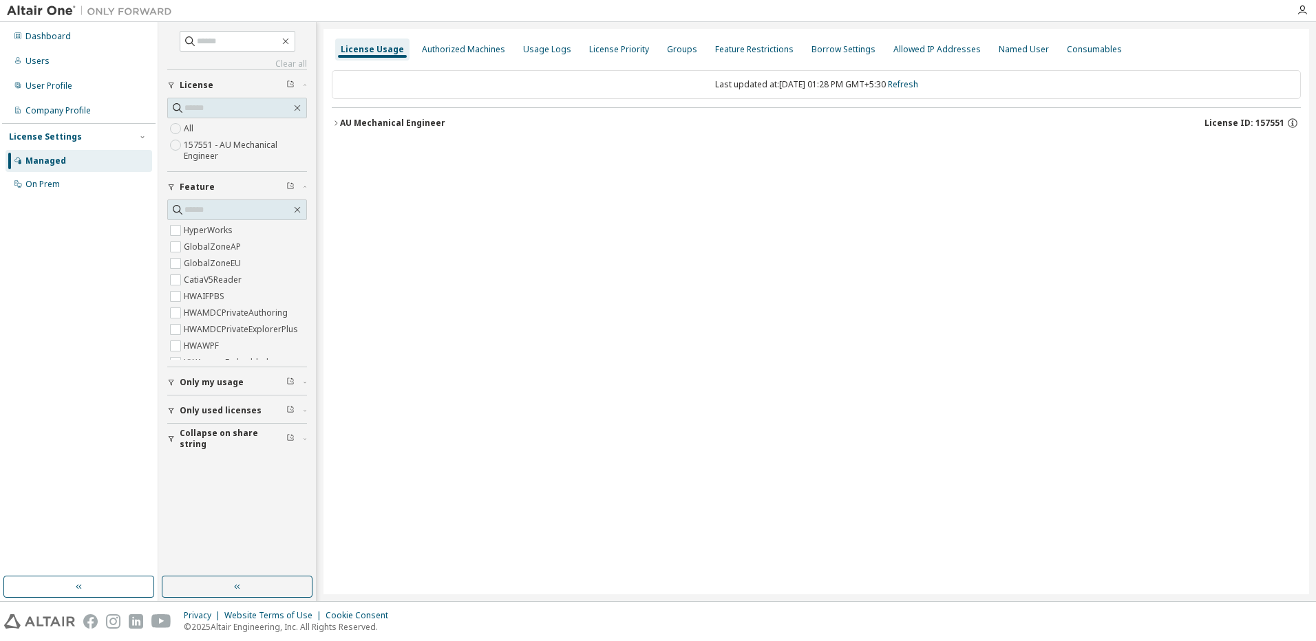
click at [213, 321] on label "HWAMDCPrivateExplorerPlus" at bounding box center [242, 329] width 117 height 17
click at [213, 329] on label "HWAMDCPrivateExplorerPlus" at bounding box center [242, 329] width 117 height 17
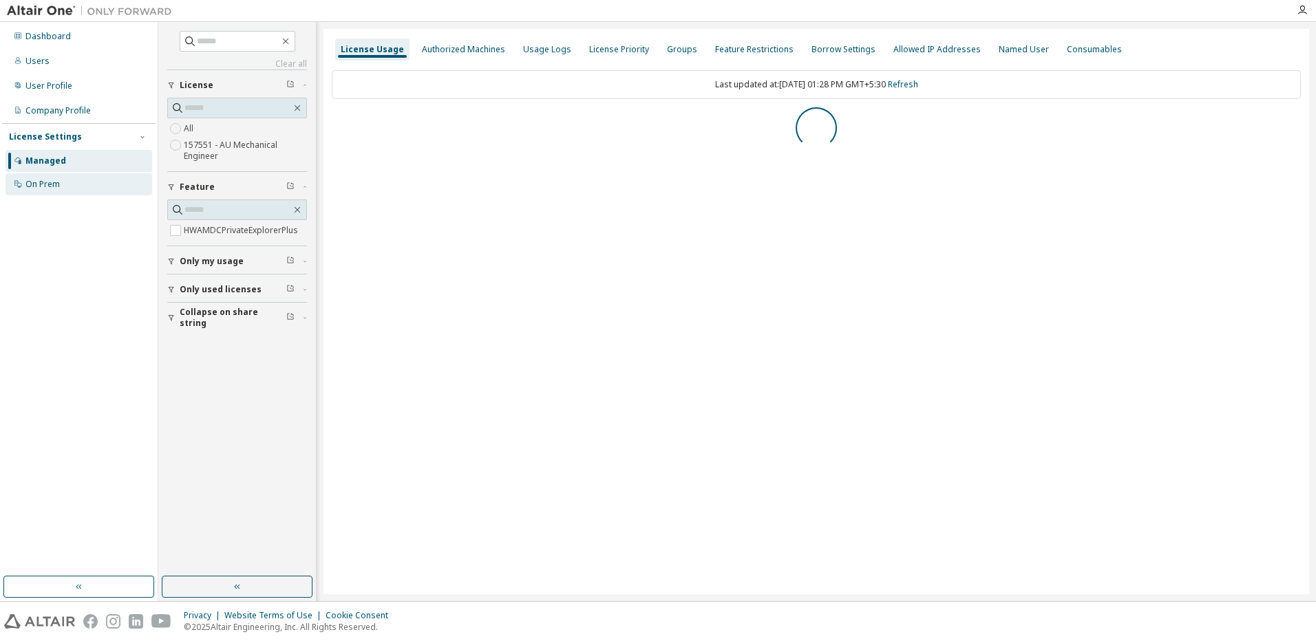
click at [37, 187] on div "On Prem" at bounding box center [42, 184] width 34 height 11
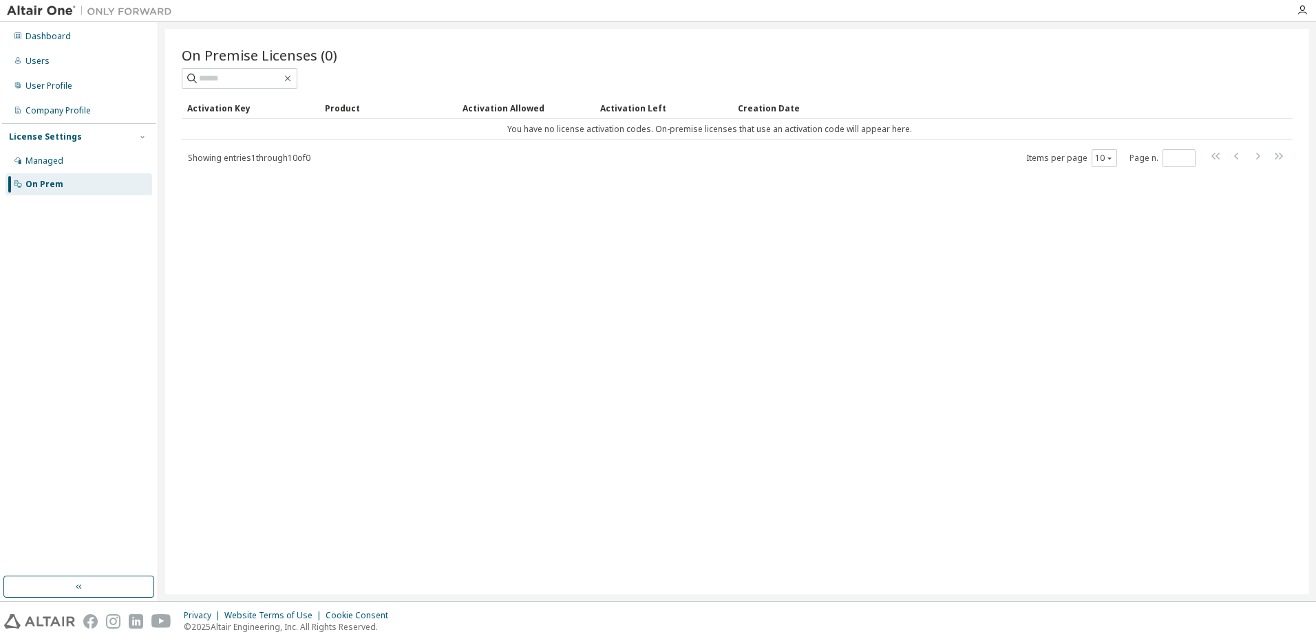
click at [44, 9] on img at bounding box center [93, 11] width 172 height 14
click at [57, 9] on img at bounding box center [93, 11] width 172 height 14
click at [54, 96] on div "User Profile" at bounding box center [79, 86] width 147 height 22
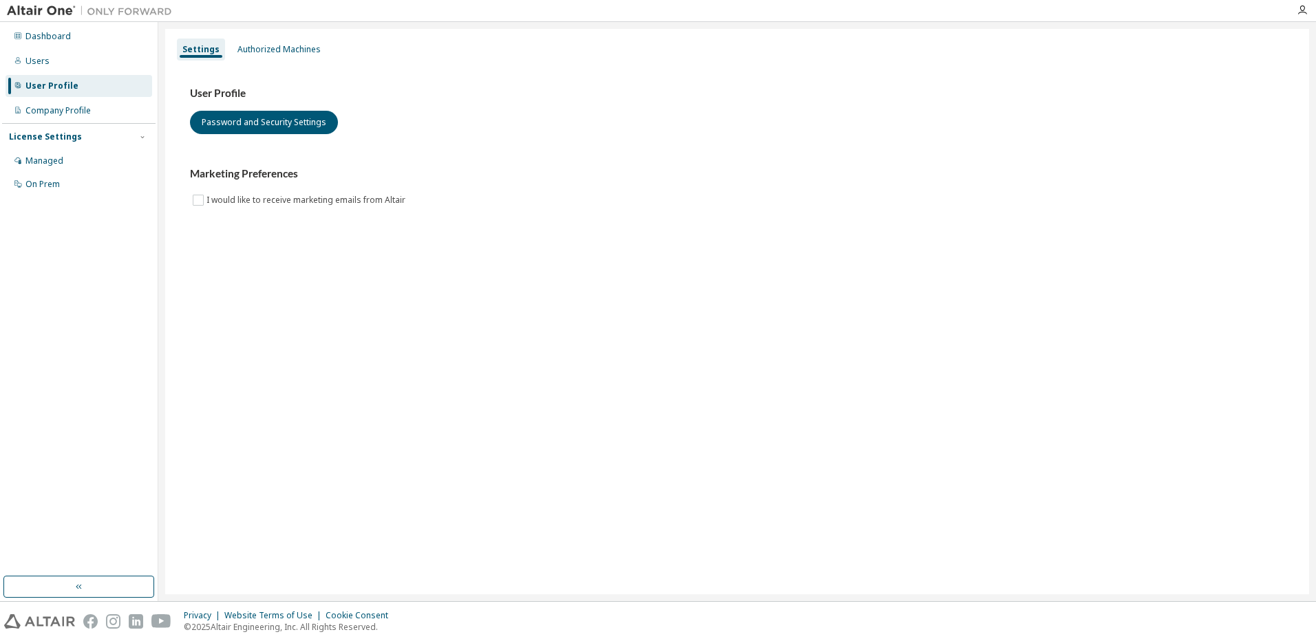
click at [71, 11] on img at bounding box center [93, 11] width 172 height 14
click at [36, 58] on div "Users" at bounding box center [37, 61] width 24 height 11
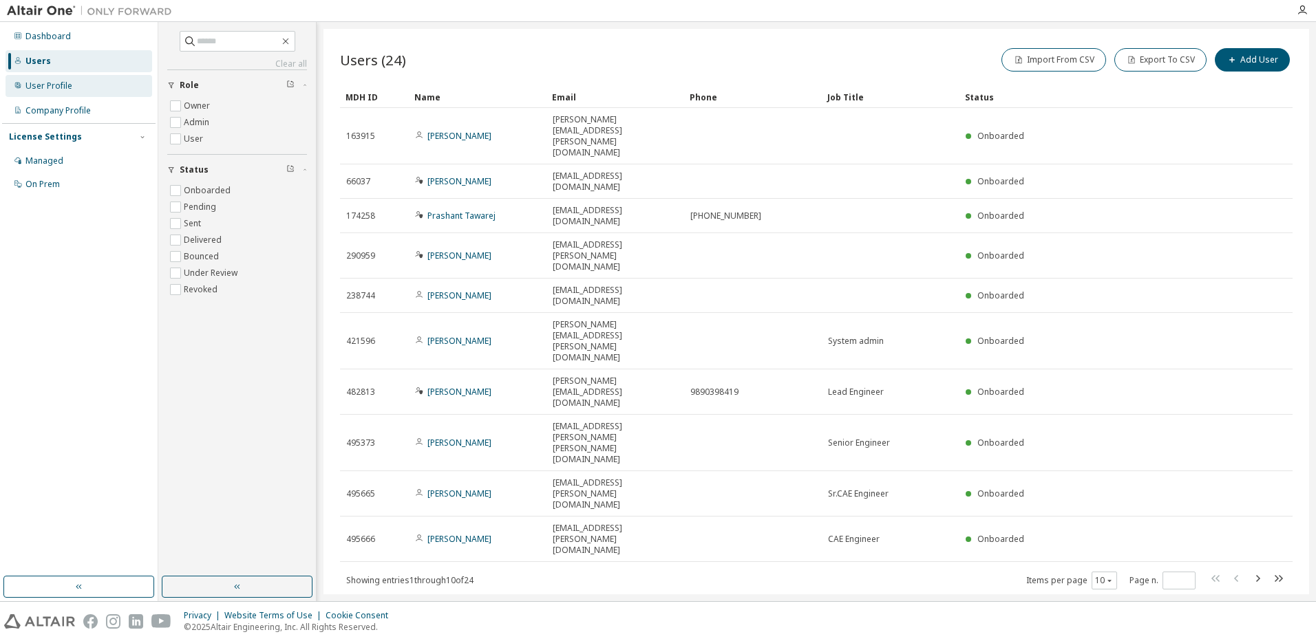
click at [52, 95] on div "User Profile" at bounding box center [79, 86] width 147 height 22
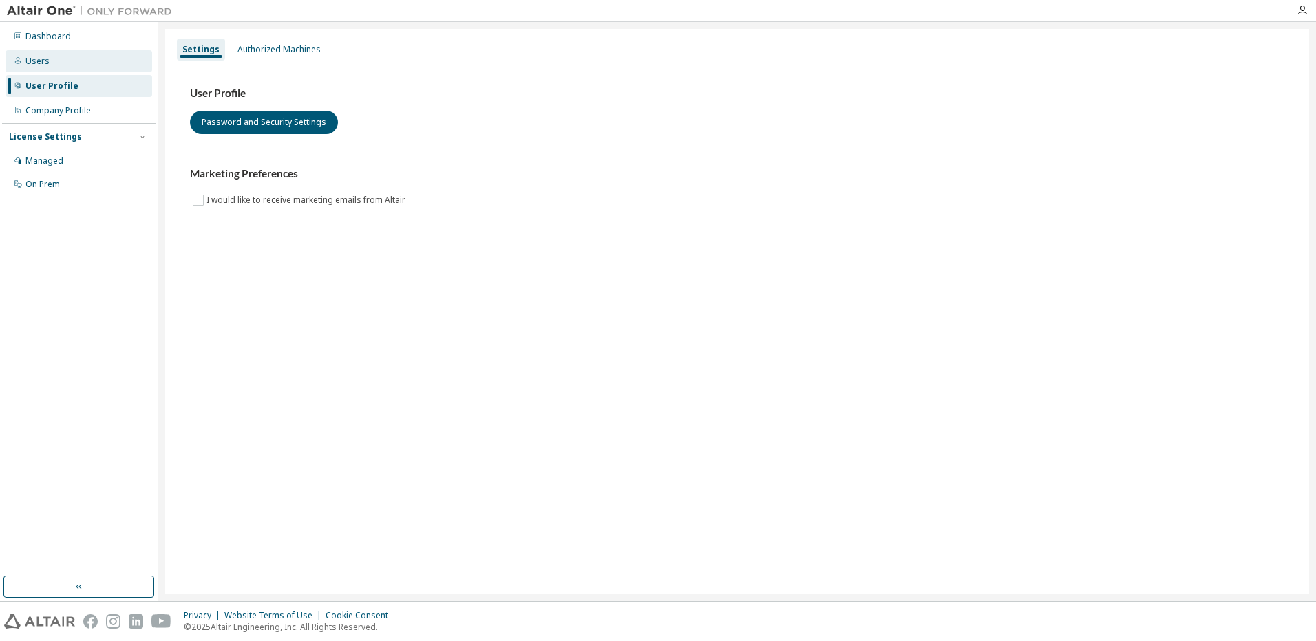
click at [43, 54] on div "Users" at bounding box center [79, 61] width 147 height 22
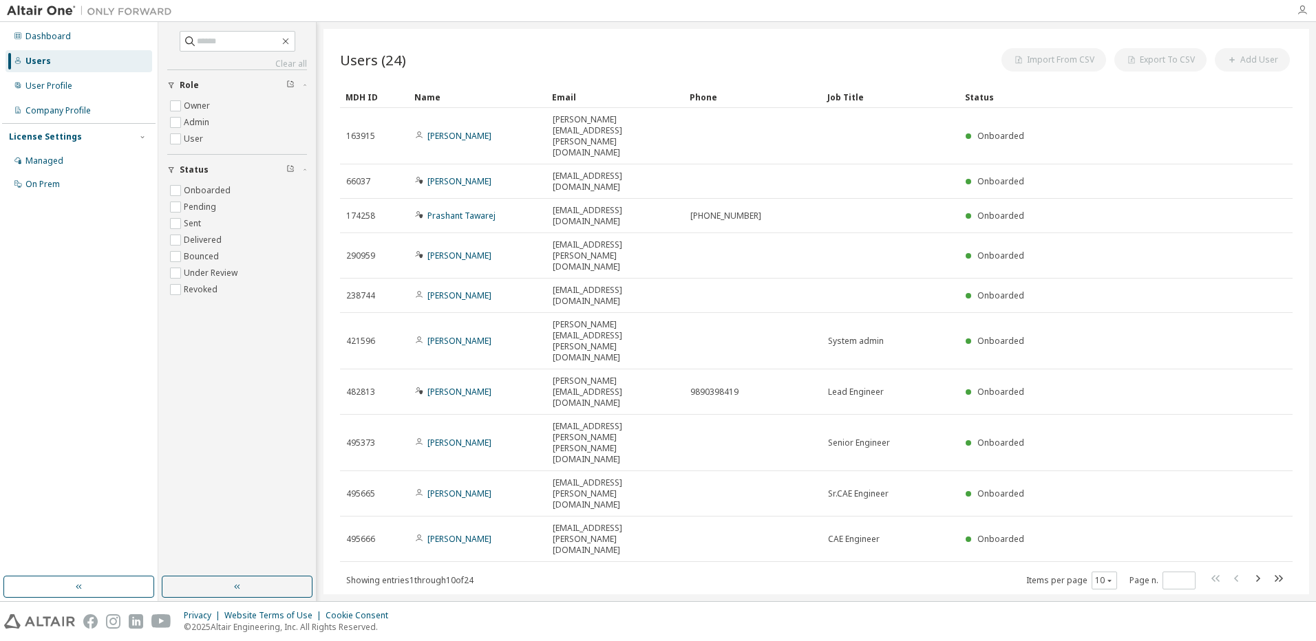
click at [1307, 9] on icon "button" at bounding box center [1302, 10] width 11 height 11
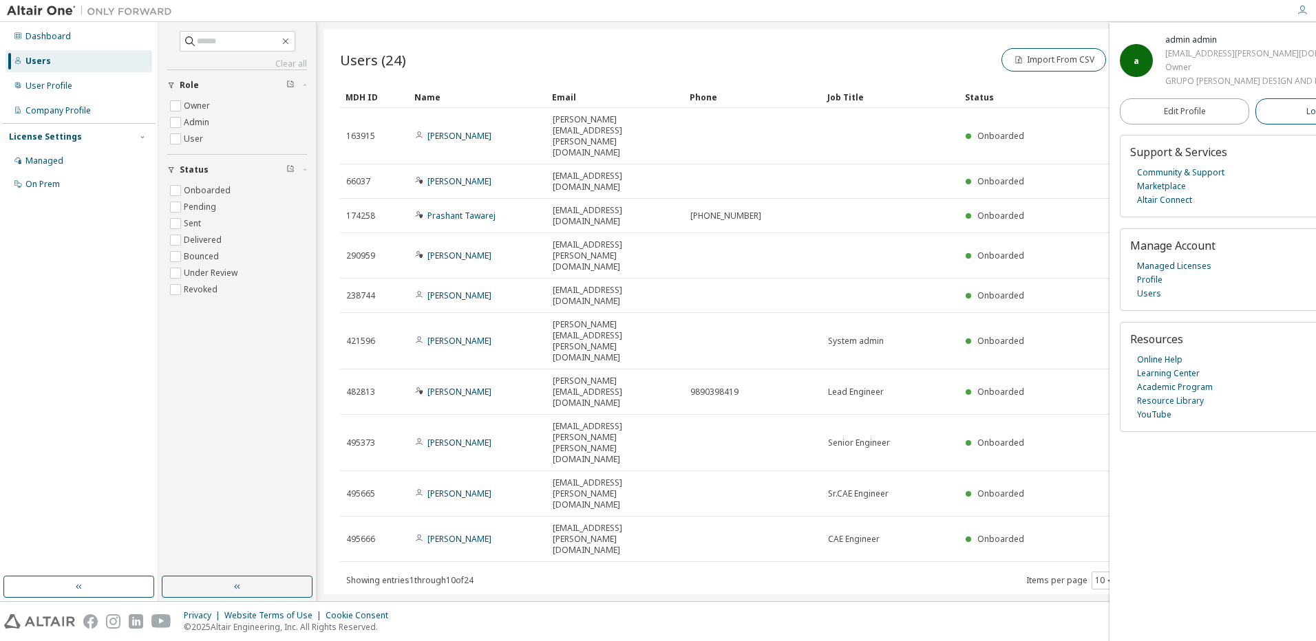
click at [1281, 123] on button "Logout" at bounding box center [1319, 111] width 129 height 26
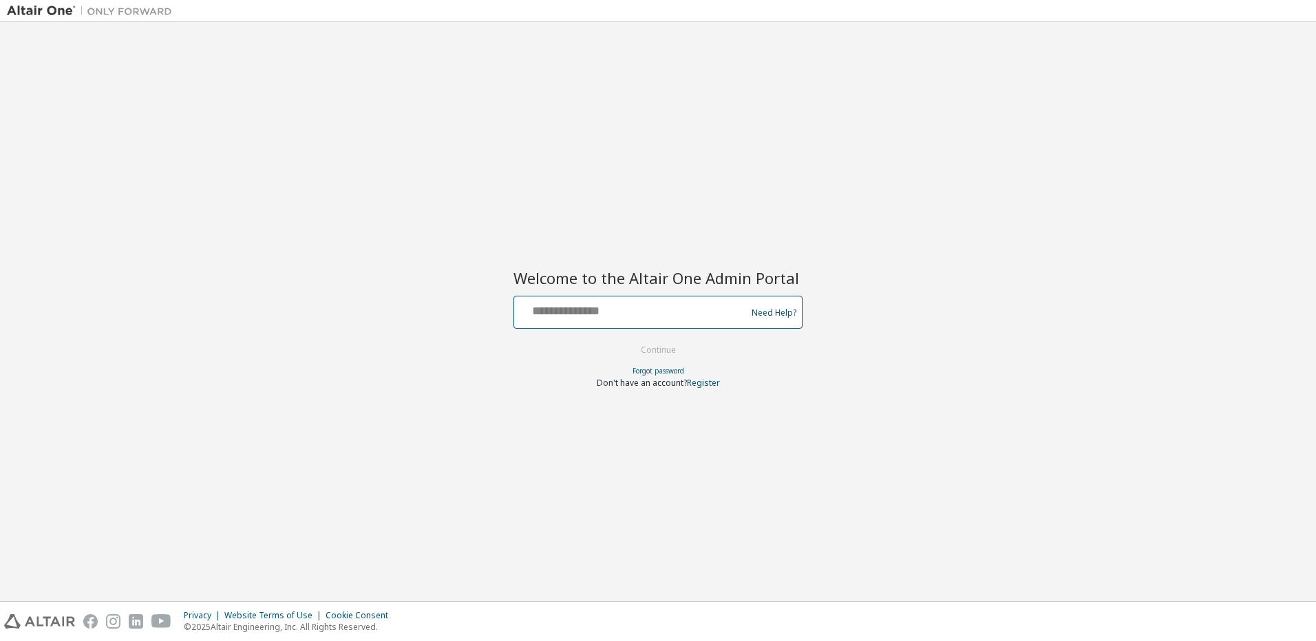
click at [620, 311] on input "text" at bounding box center [632, 309] width 225 height 20
type input "**********"
click at [658, 350] on button "Continue" at bounding box center [658, 350] width 64 height 21
